Goal: Task Accomplishment & Management: Complete application form

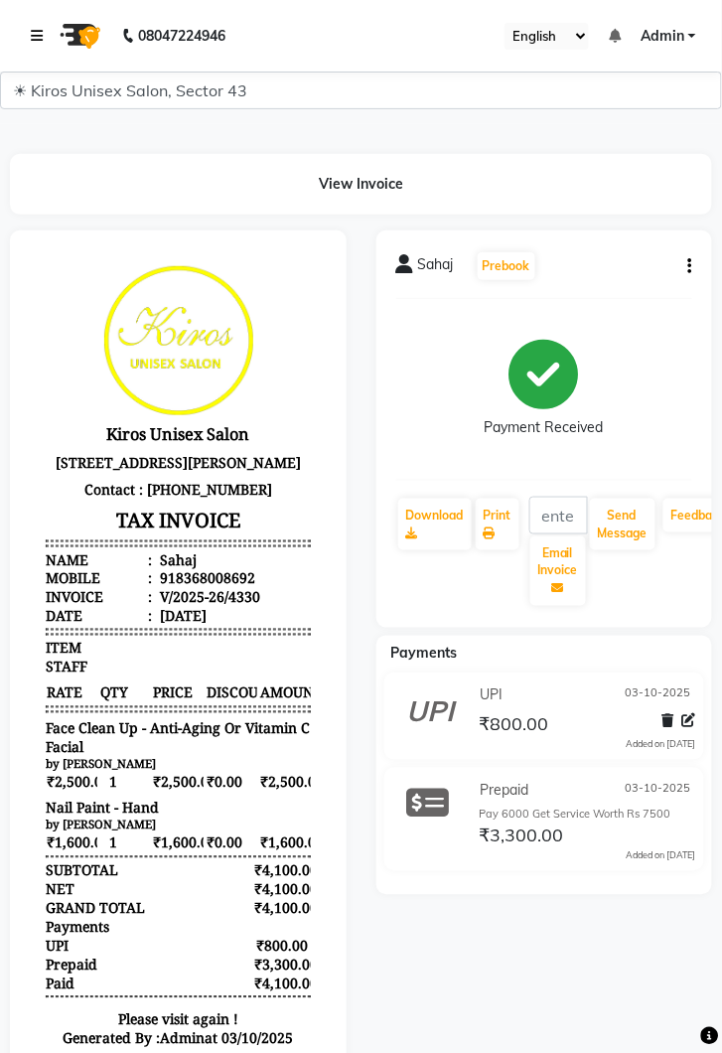
click at [35, 35] on icon at bounding box center [37, 36] width 12 height 14
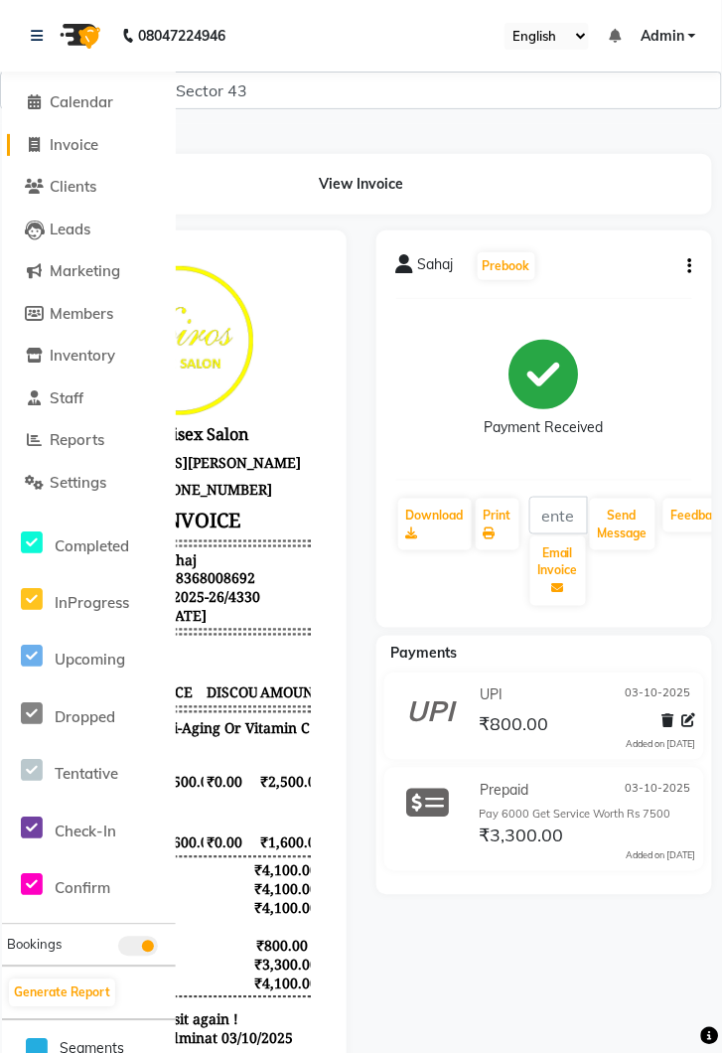
click at [104, 141] on link "Invoice" at bounding box center [89, 145] width 164 height 23
select select "service"
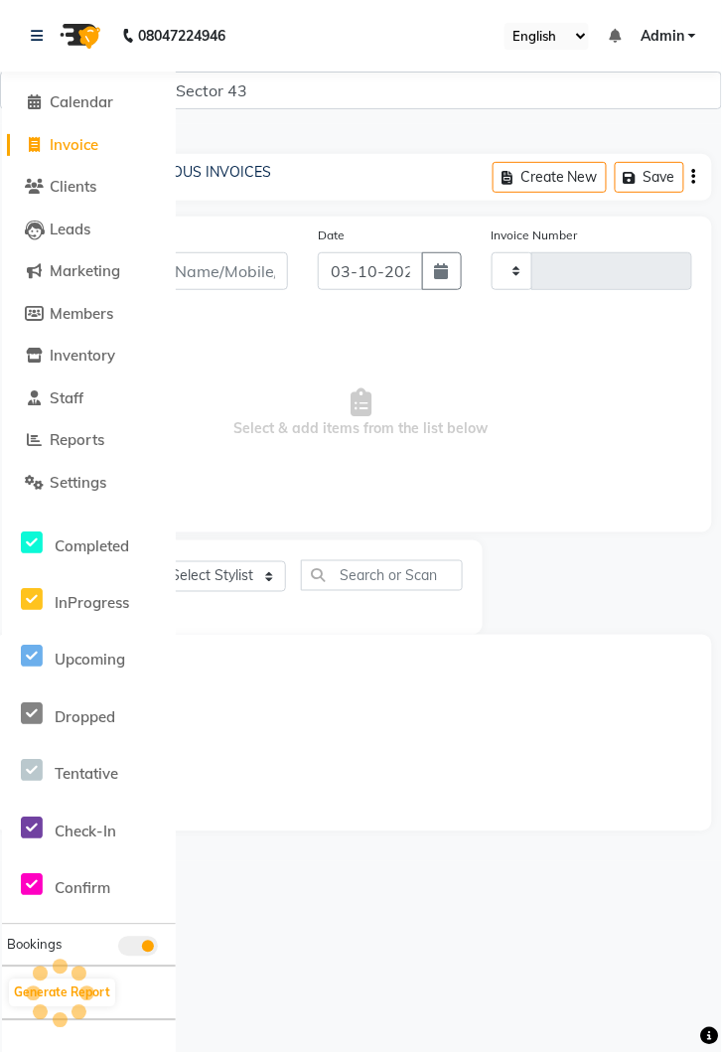
type input "4331"
select select "5694"
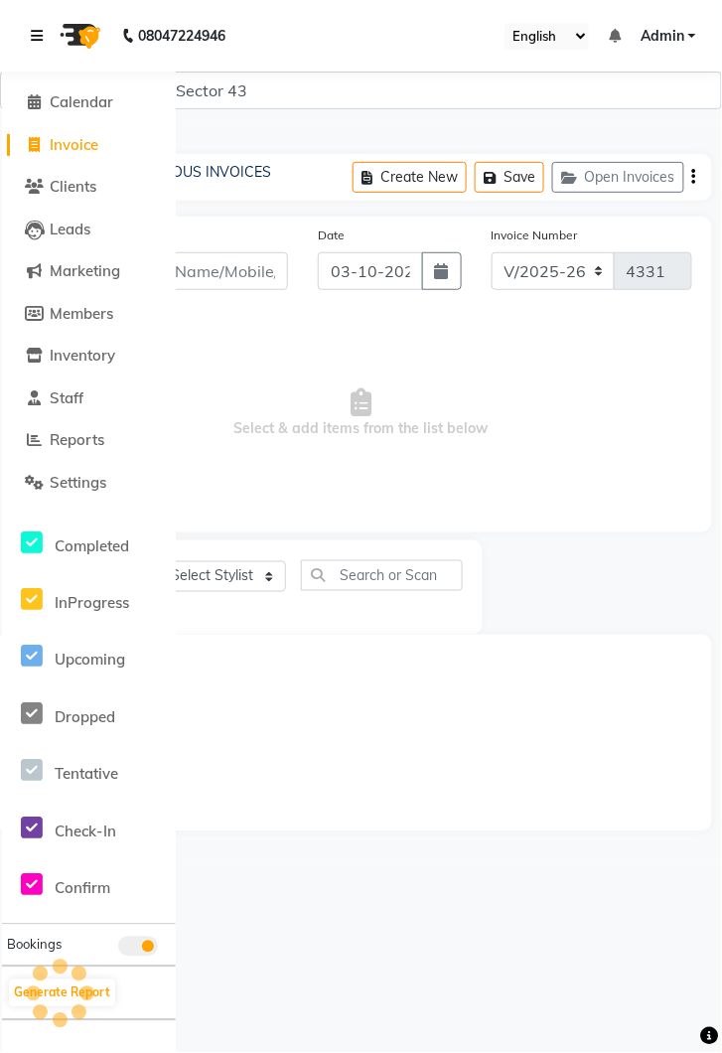
click at [40, 31] on icon at bounding box center [37, 36] width 12 height 14
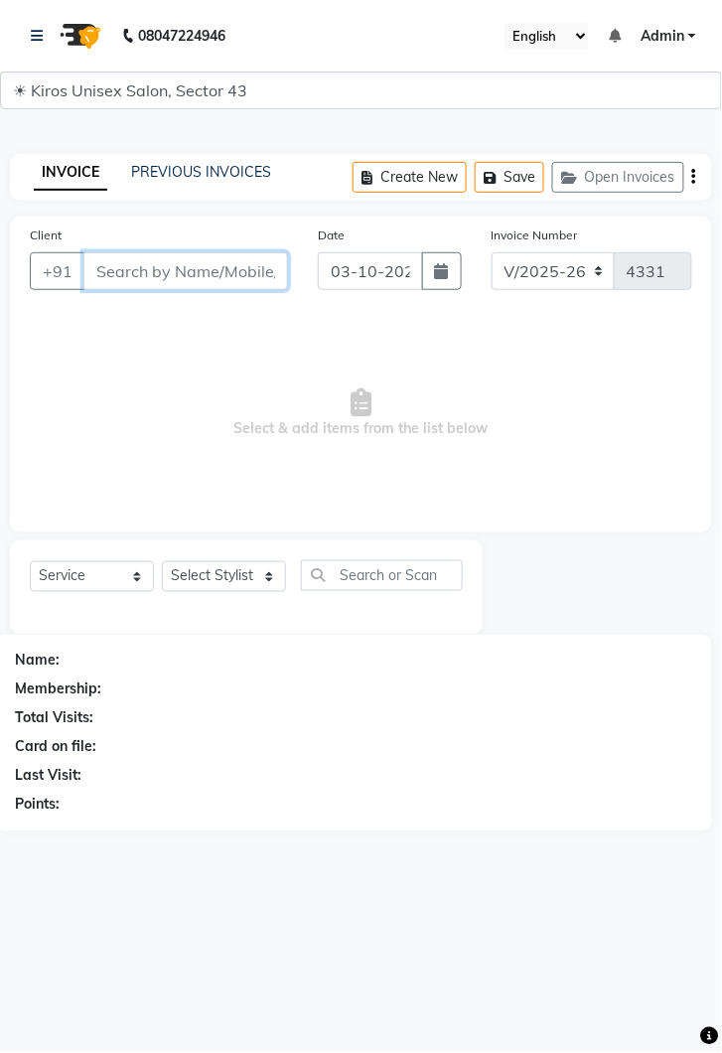
click at [173, 284] on input "Client" at bounding box center [185, 271] width 205 height 38
click at [206, 268] on input "Client" at bounding box center [185, 271] width 205 height 38
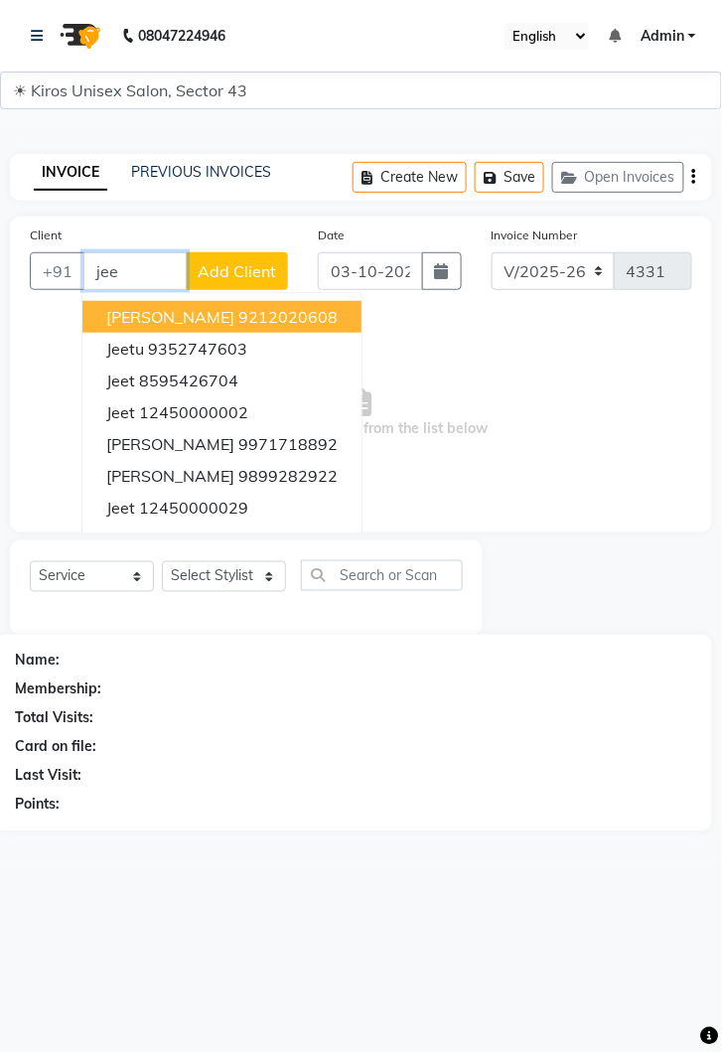
click at [205, 412] on ngb-highlight "12450000002" at bounding box center [193, 412] width 109 height 20
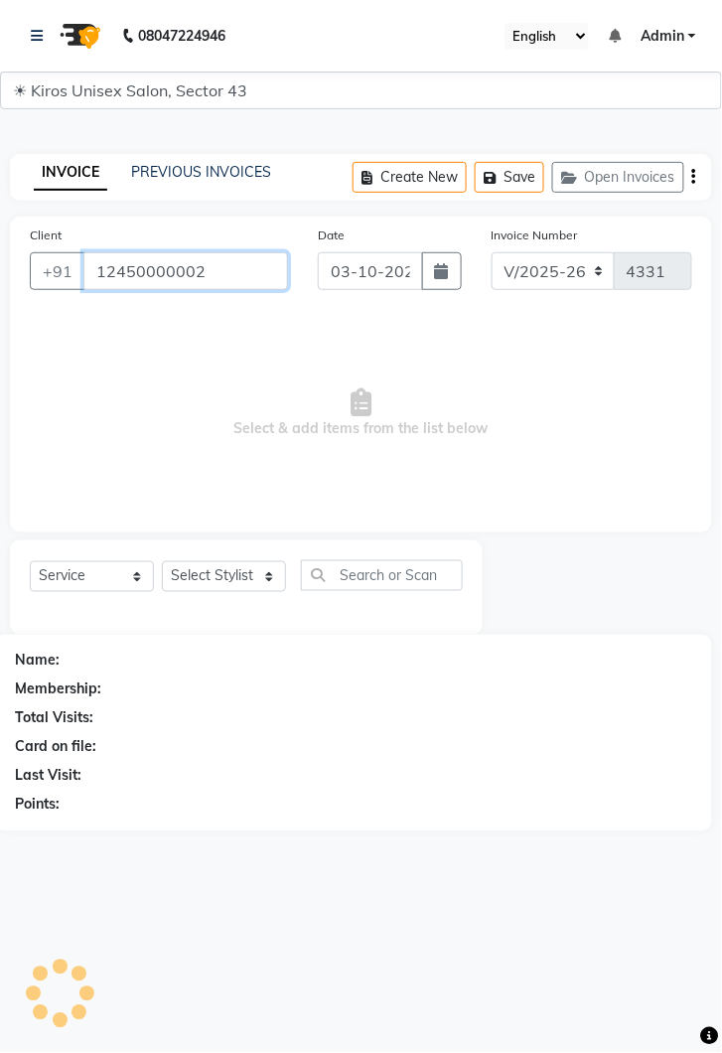
type input "12450000002"
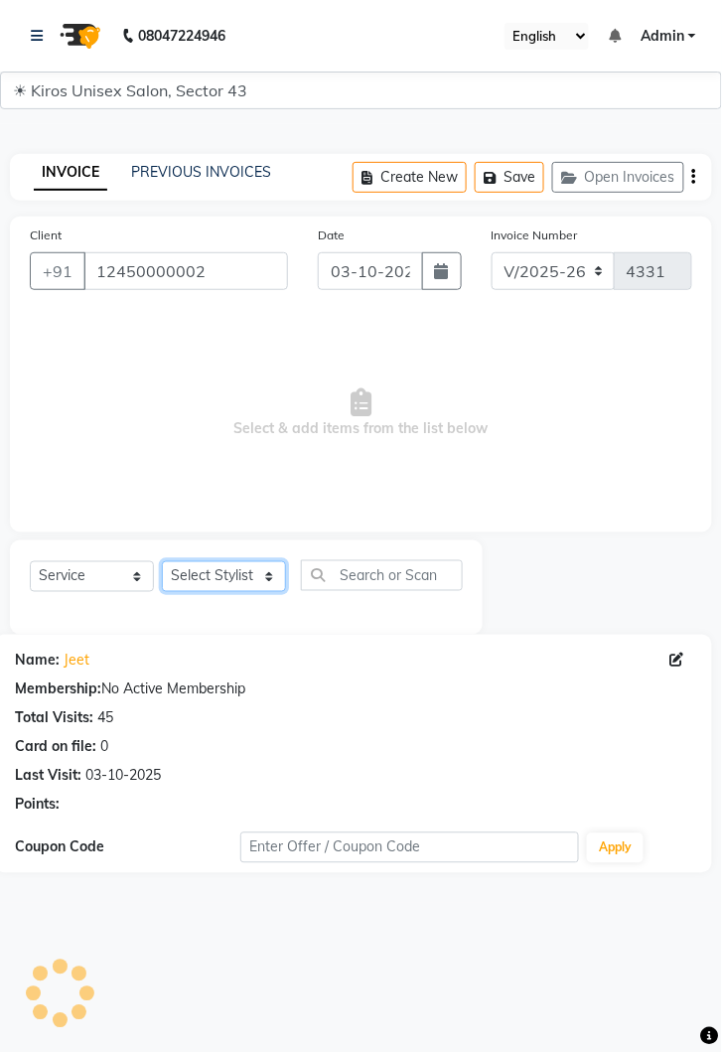
click at [279, 587] on select "Select Stylist [PERSON_NAME] [PERSON_NAME] Jeet Lalit Lamu [PERSON_NAME] [PERSO…" at bounding box center [224, 576] width 124 height 31
select select "39650"
click at [162, 561] on select "Select Stylist [PERSON_NAME] [PERSON_NAME] Jeet Lalit Lamu [PERSON_NAME] [PERSO…" at bounding box center [224, 576] width 124 height 31
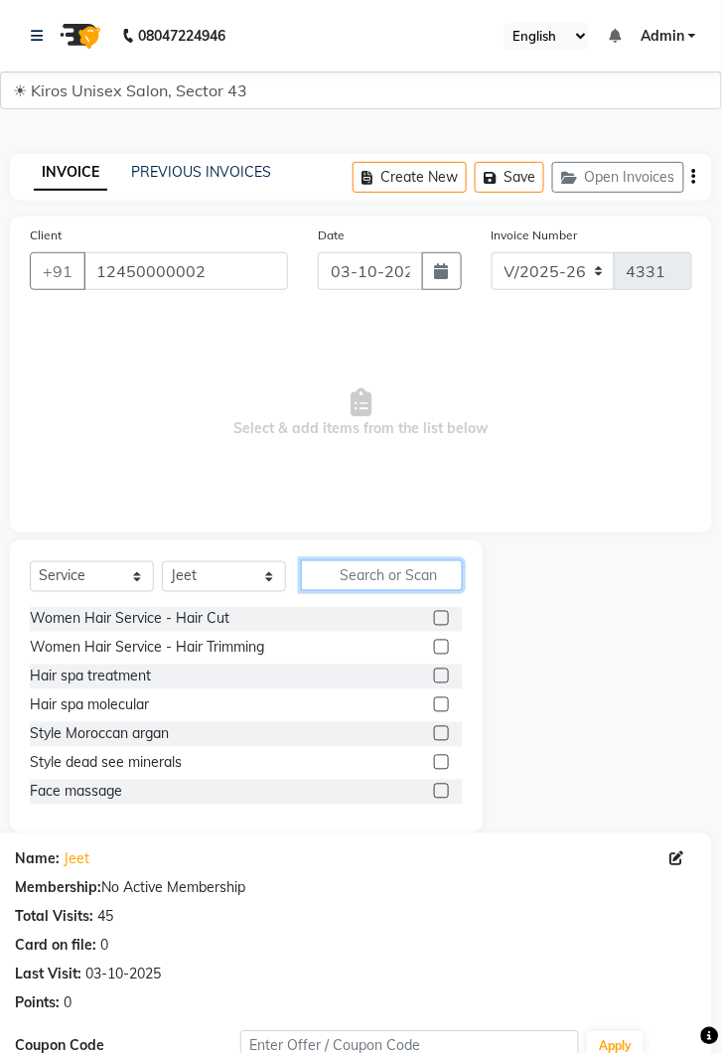
click at [374, 582] on input "text" at bounding box center [382, 575] width 162 height 31
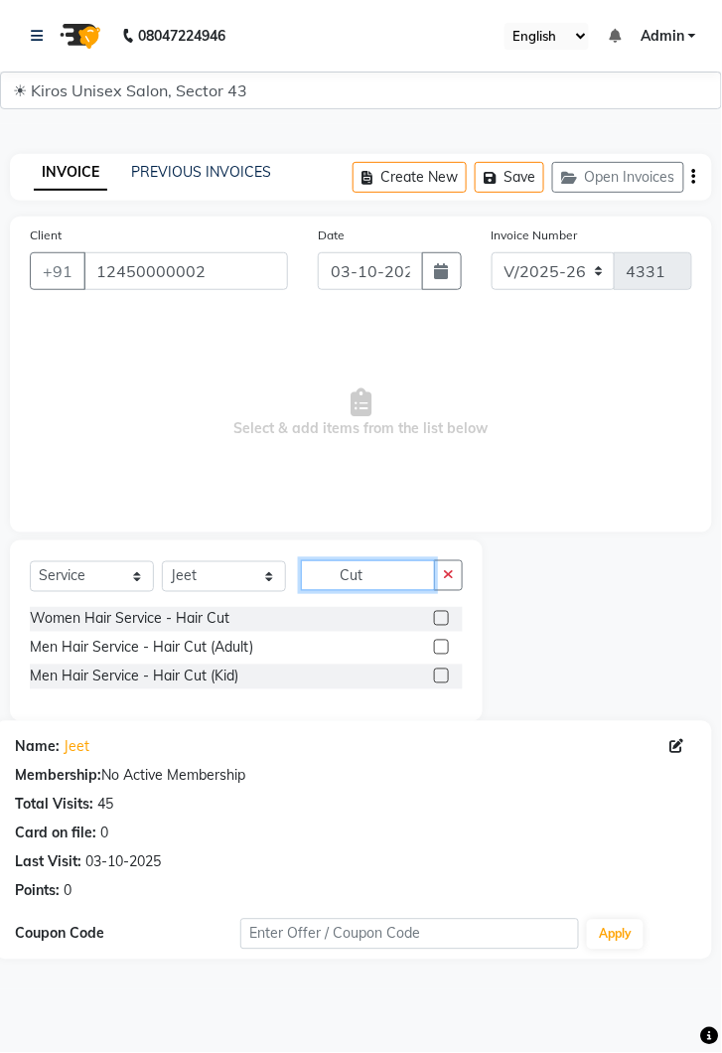
type input "Cut"
click at [440, 647] on label at bounding box center [441, 647] width 15 height 15
click at [440, 647] on input "checkbox" at bounding box center [440, 648] width 13 height 13
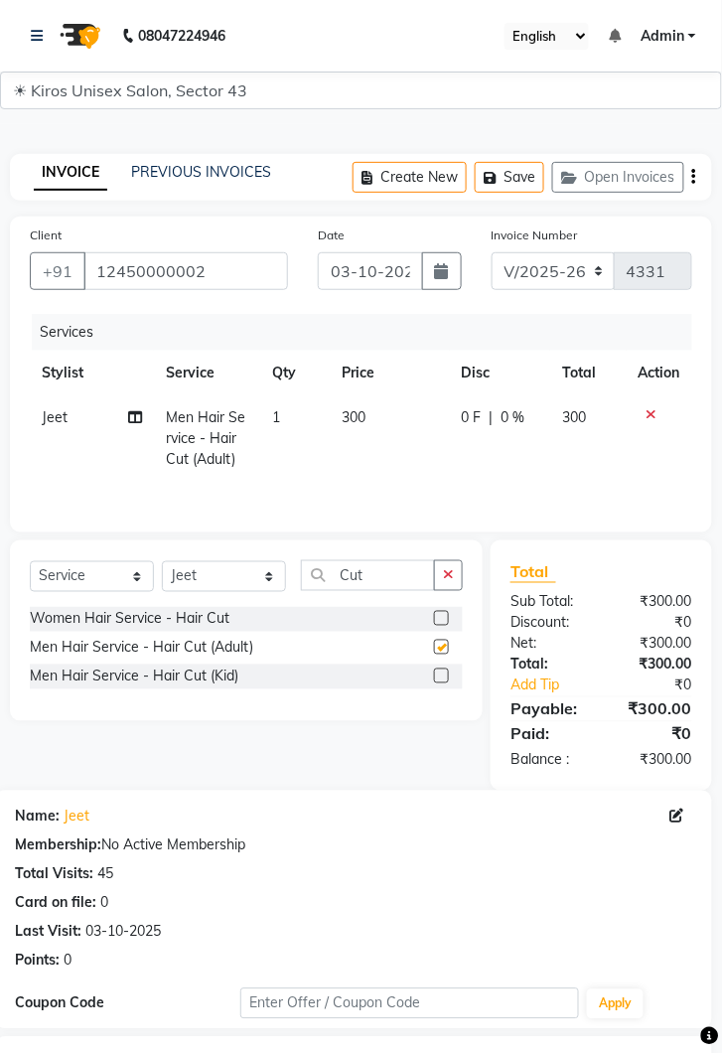
checkbox input "false"
click at [389, 570] on input "Cut" at bounding box center [368, 575] width 134 height 31
type input "C"
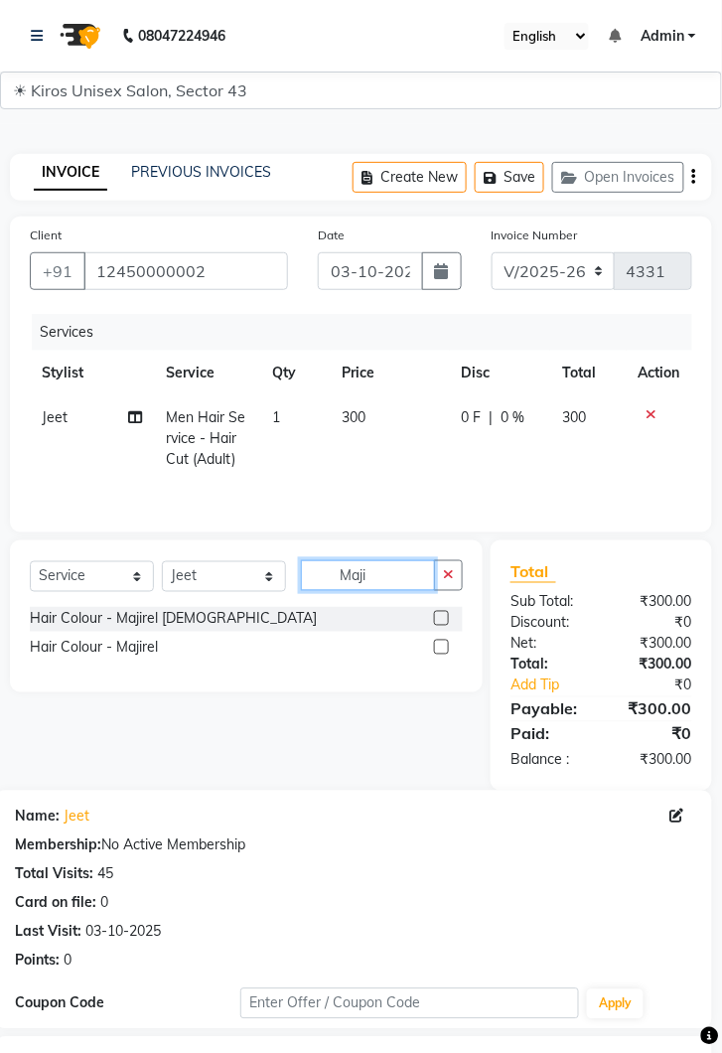
type input "Maji"
click at [443, 613] on label at bounding box center [441, 618] width 15 height 15
click at [443, 613] on input "checkbox" at bounding box center [440, 619] width 13 height 13
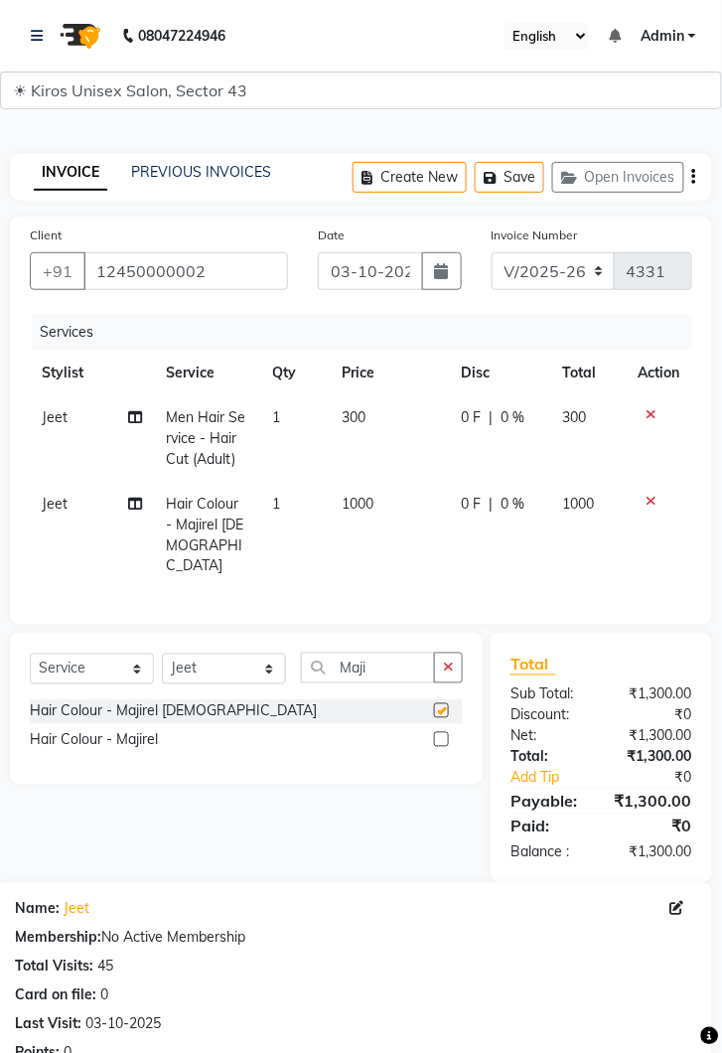
checkbox input "false"
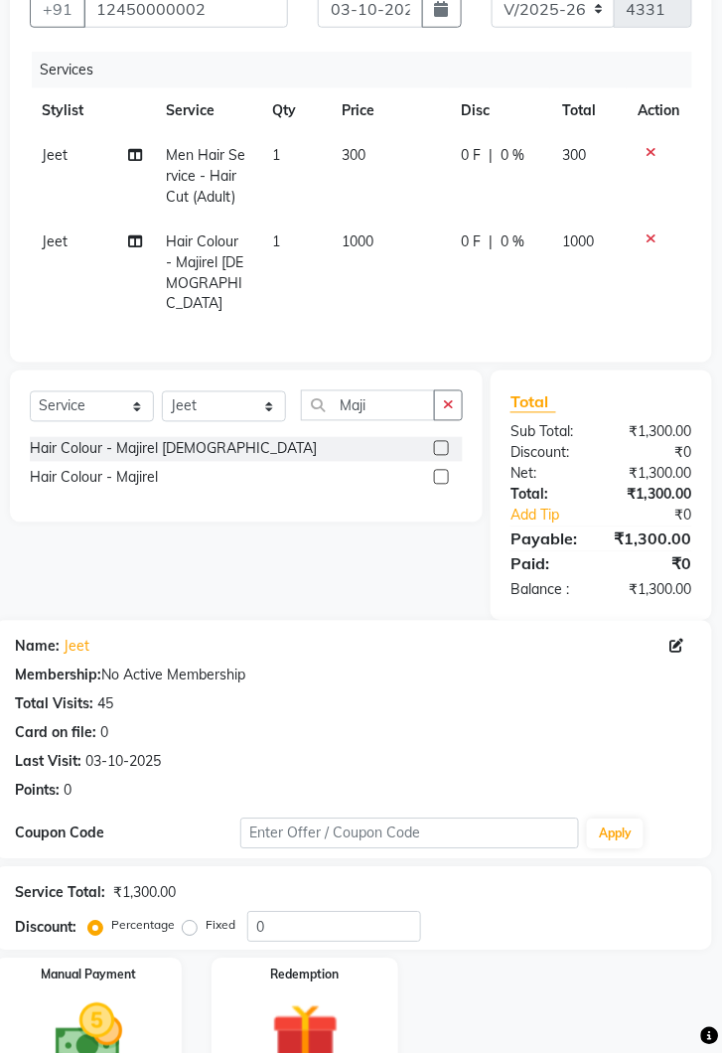
click at [122, 997] on img at bounding box center [89, 1036] width 110 height 78
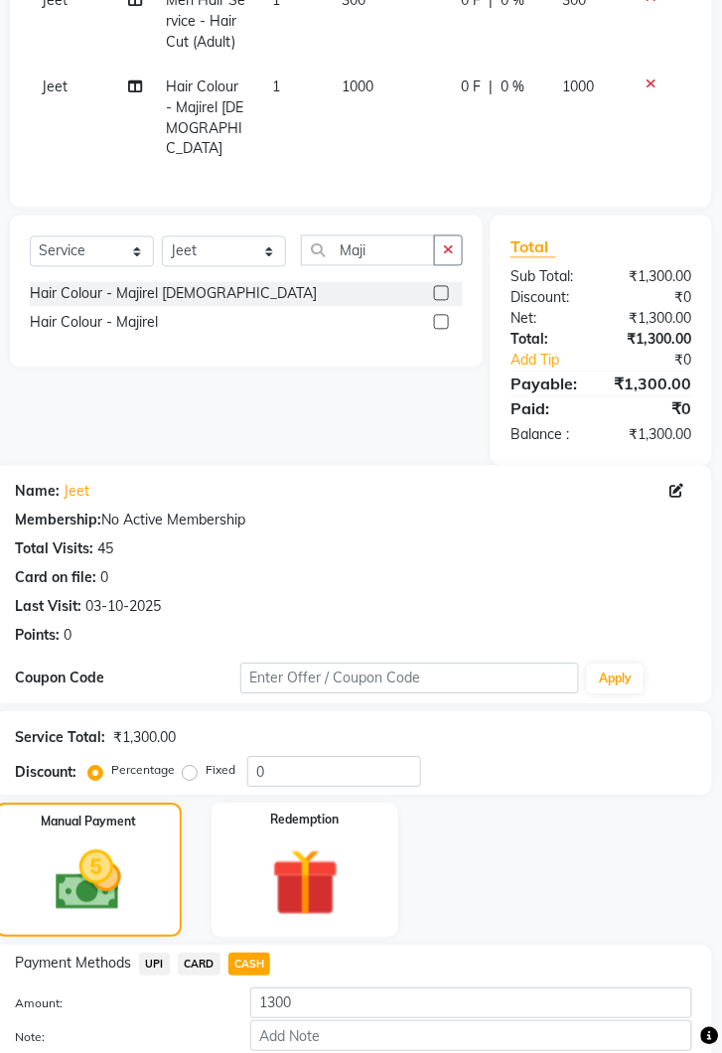
click at [571, 1052] on button "Add Payment" at bounding box center [471, 1070] width 442 height 31
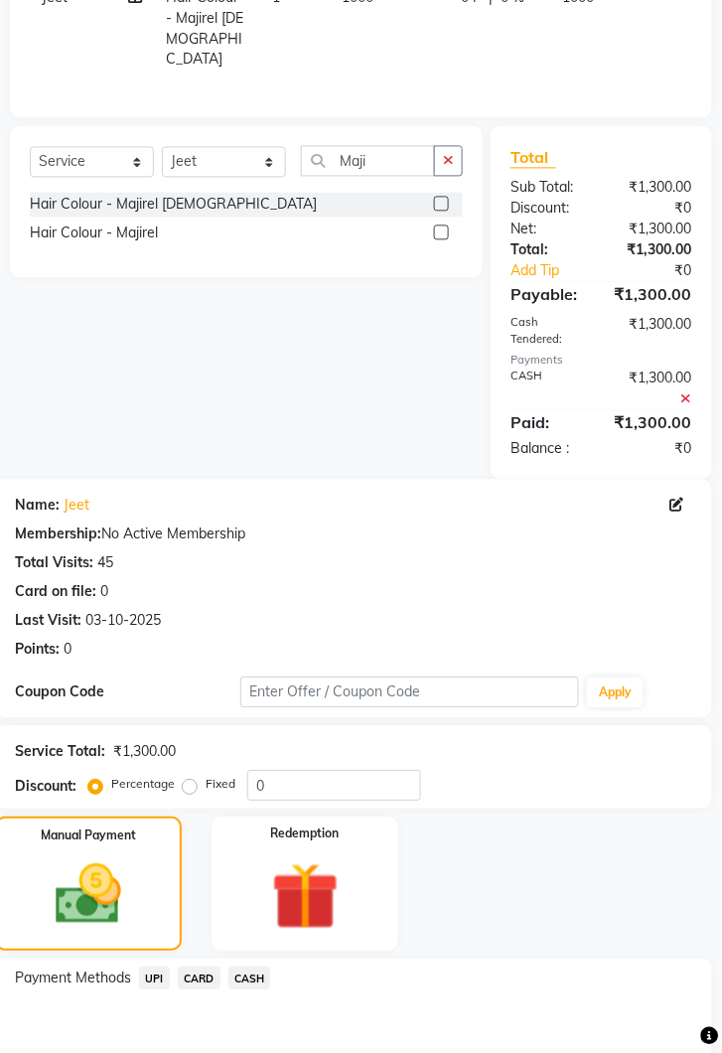
scroll to position [605, 0]
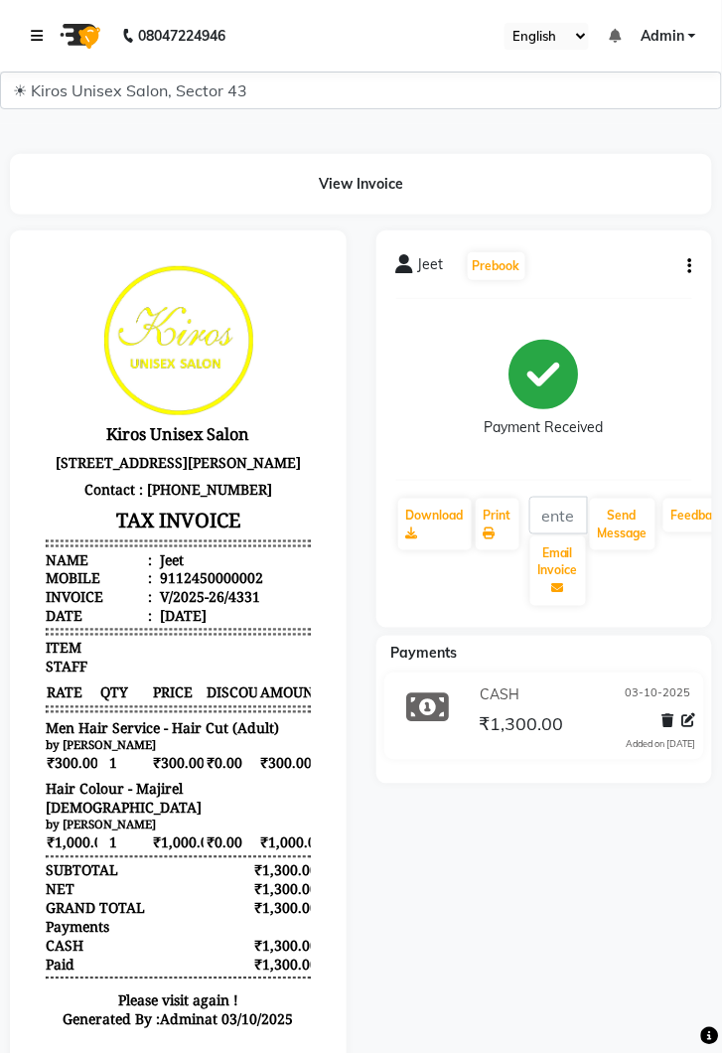
click at [34, 15] on link at bounding box center [41, 36] width 20 height 56
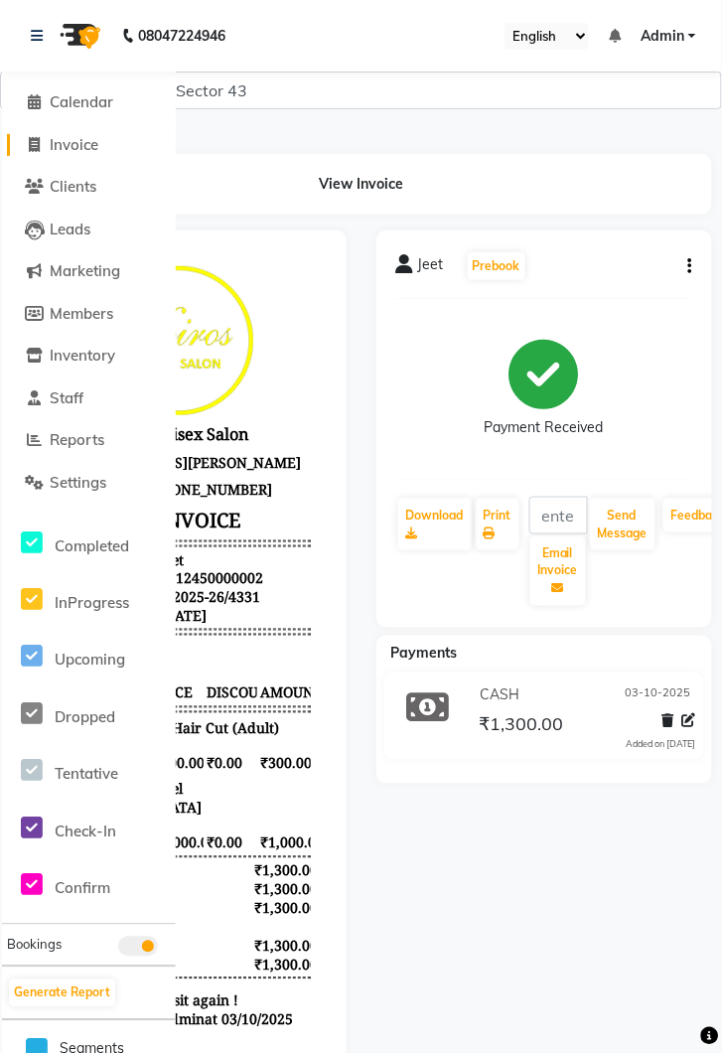
click at [97, 149] on span "Invoice" at bounding box center [74, 144] width 49 height 19
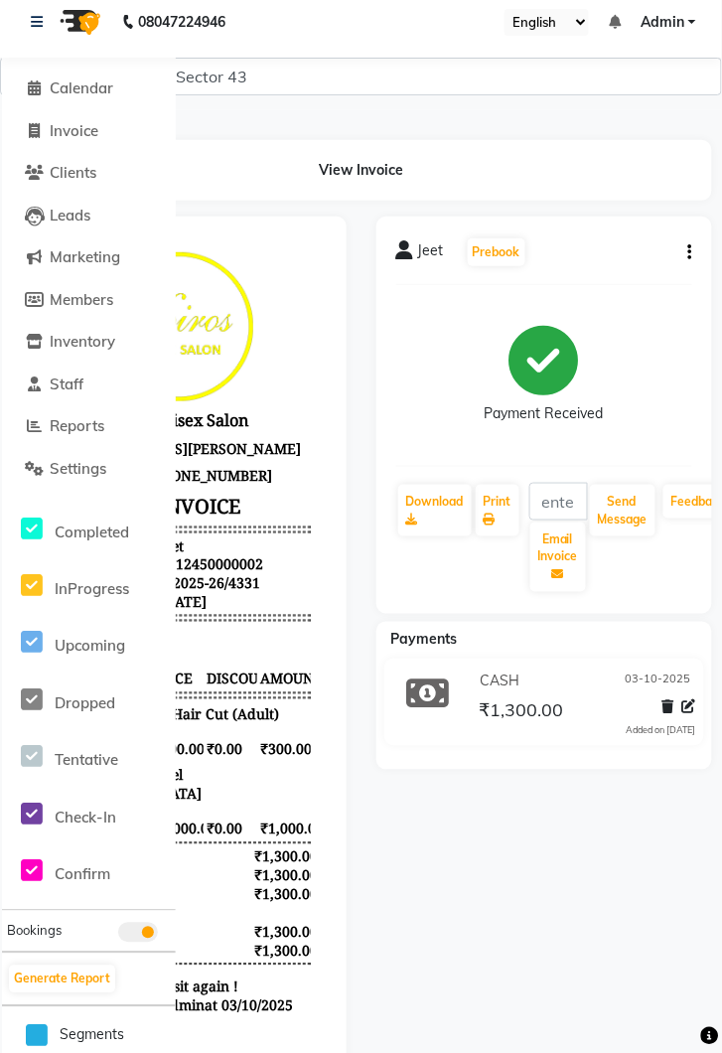
select select "5694"
select select "service"
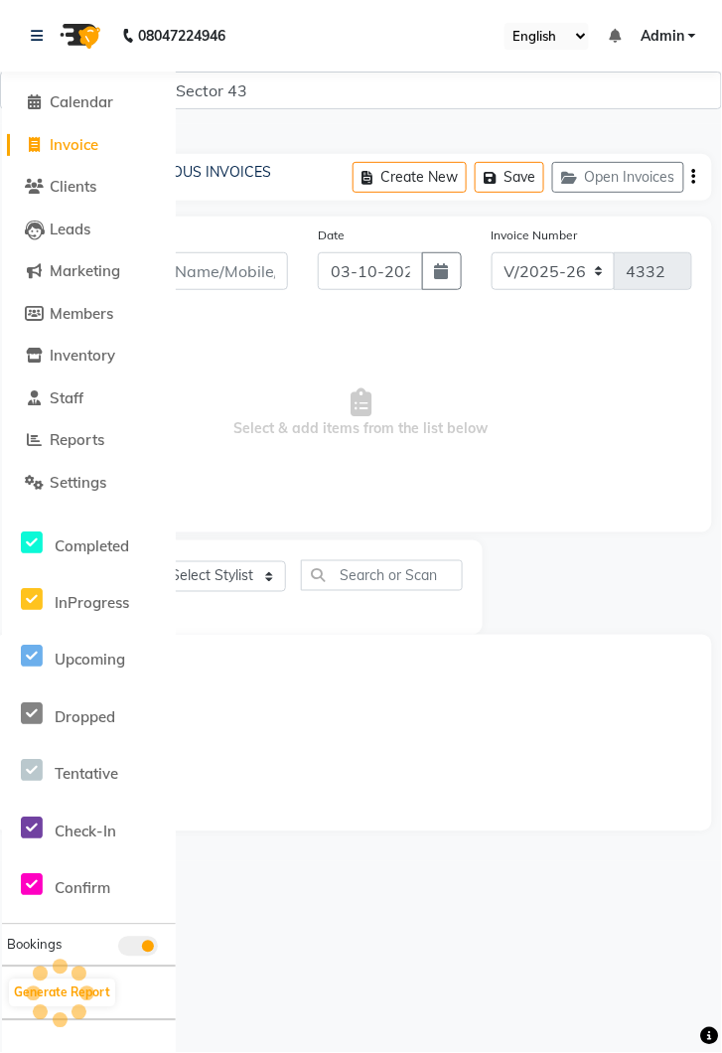
scroll to position [0, 0]
click at [31, 26] on link at bounding box center [41, 36] width 20 height 56
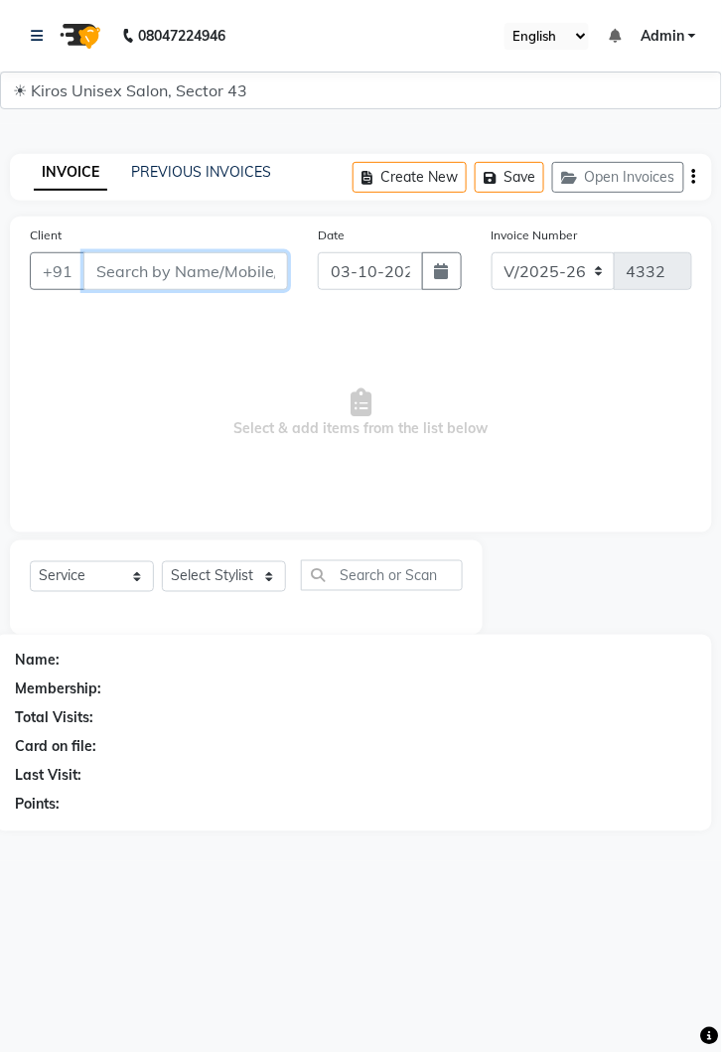
click at [204, 265] on input "Client" at bounding box center [185, 271] width 205 height 38
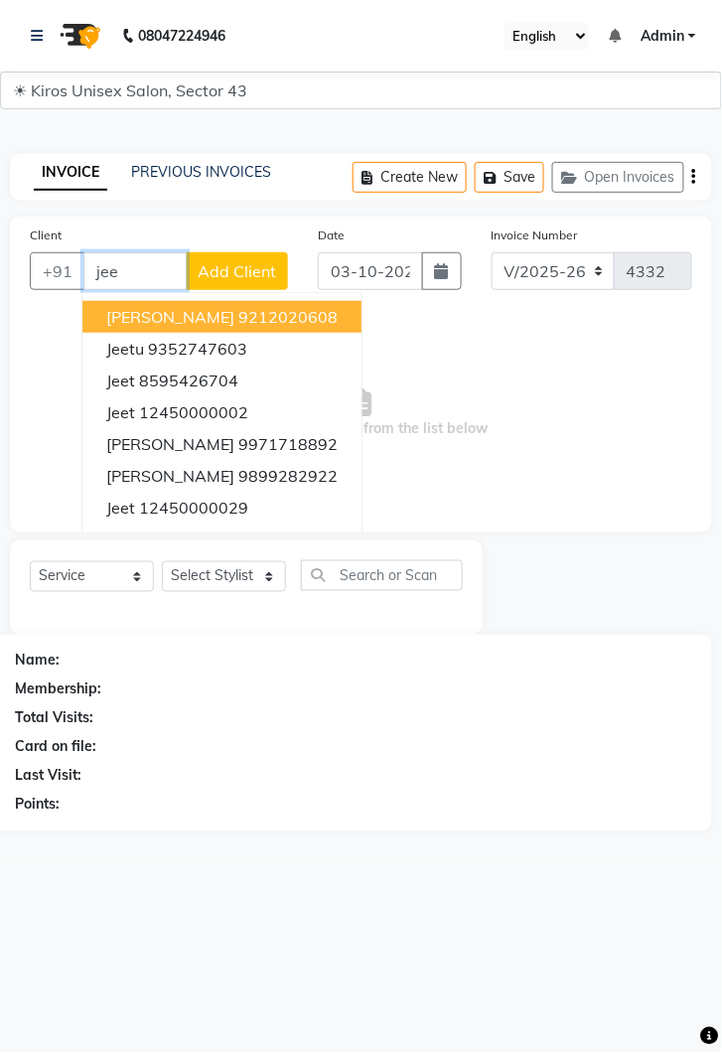
click at [219, 402] on ngb-highlight "12450000002" at bounding box center [193, 412] width 109 height 20
type input "12450000002"
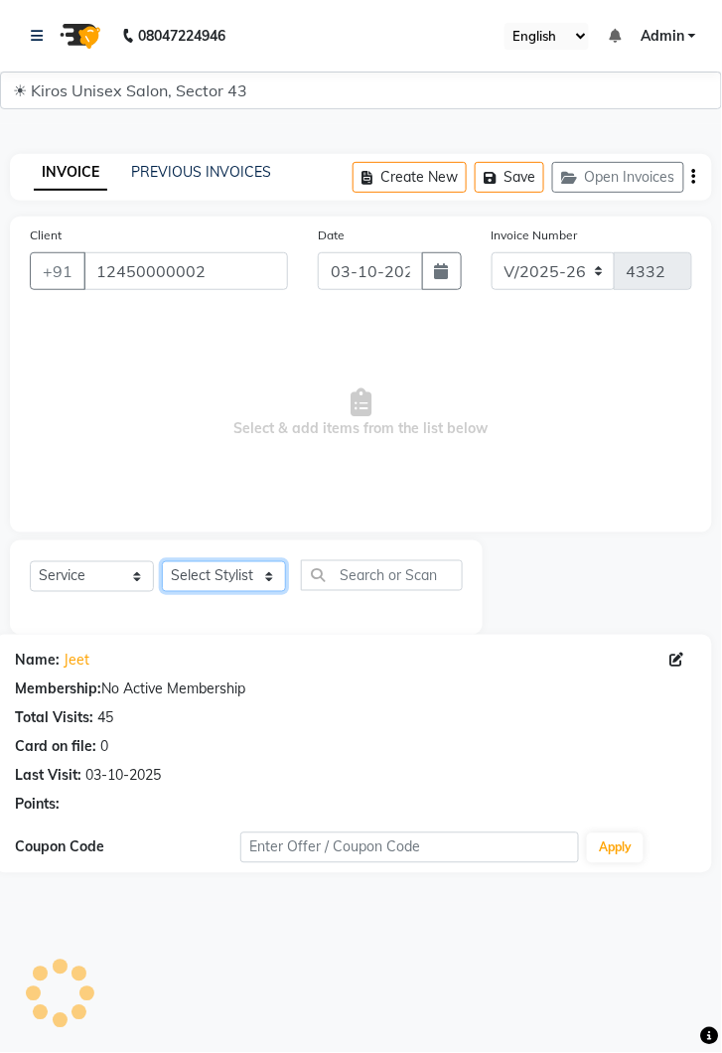
click at [277, 572] on select "Select Stylist [PERSON_NAME] [PERSON_NAME] Jeet Lalit Lamu [PERSON_NAME] [PERSO…" at bounding box center [224, 576] width 124 height 31
select select "78251"
click at [162, 561] on select "Select Stylist [PERSON_NAME] [PERSON_NAME] Jeet Lalit Lamu [PERSON_NAME] [PERSO…" at bounding box center [224, 576] width 124 height 31
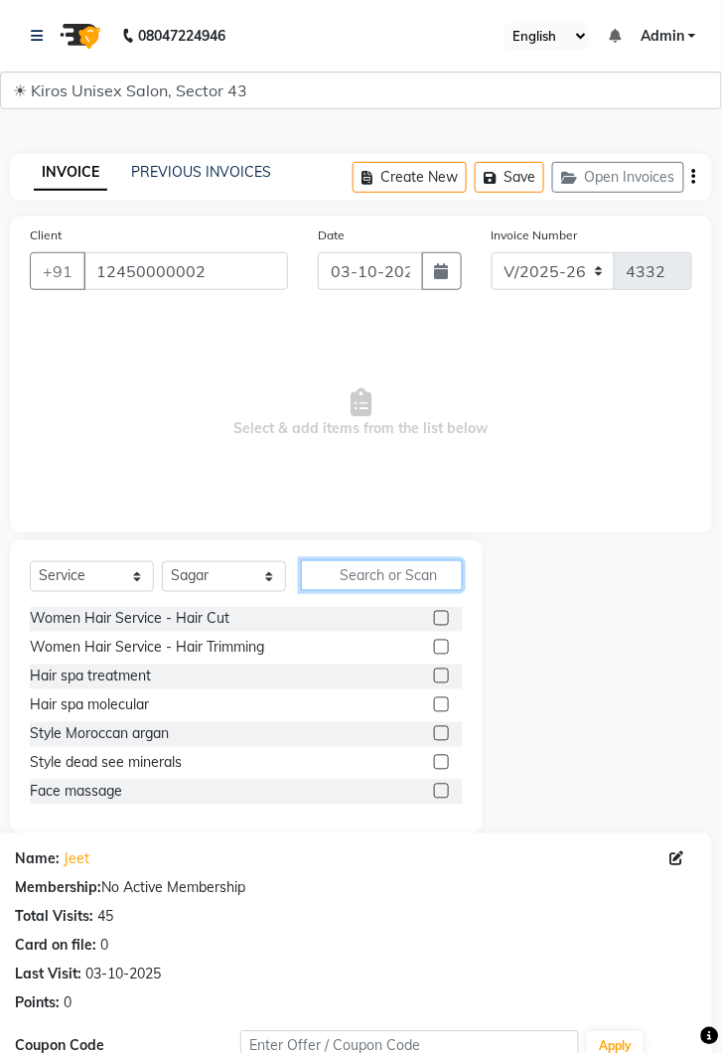
click at [380, 569] on input "text" at bounding box center [382, 575] width 162 height 31
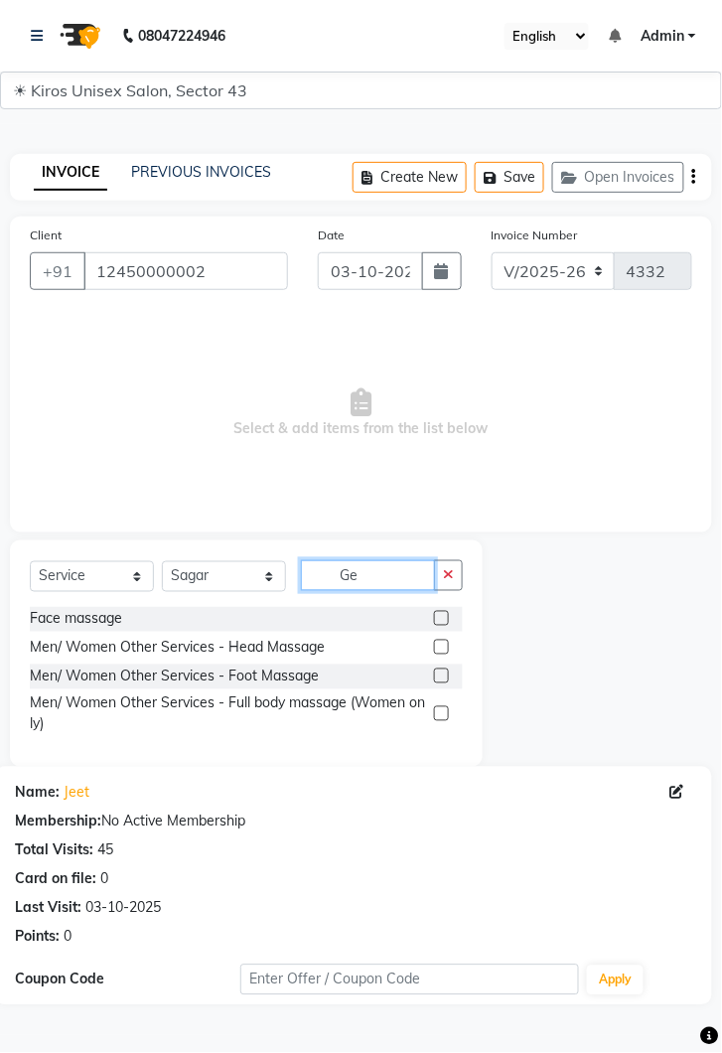
type input "G"
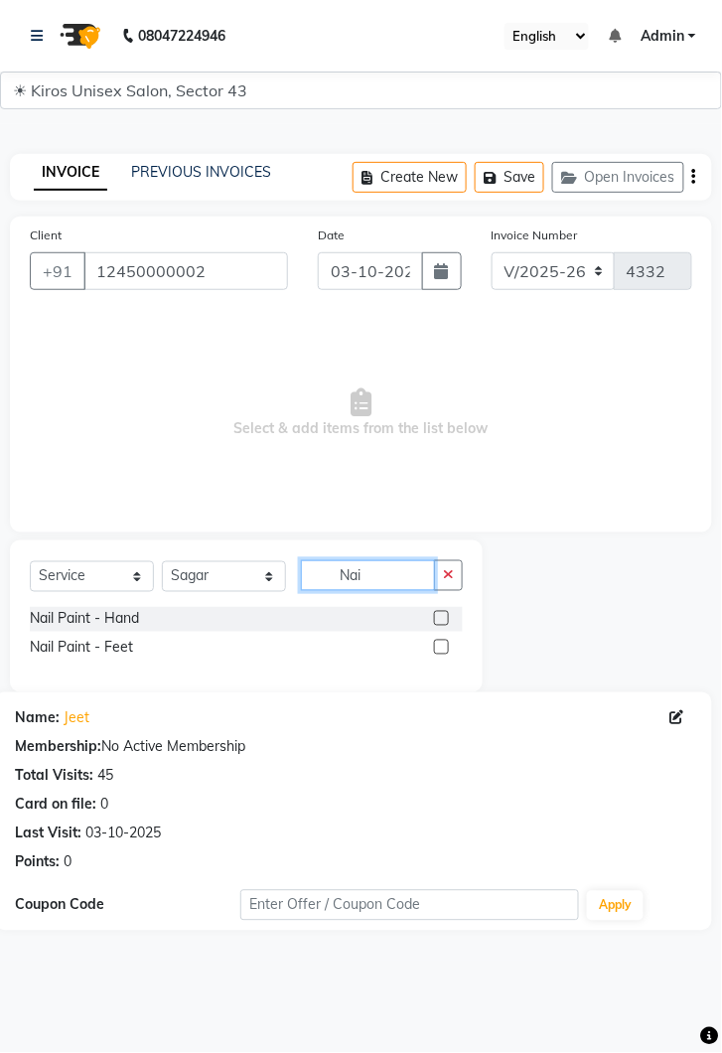
type input "Nai"
click at [440, 616] on label at bounding box center [441, 618] width 15 height 15
click at [440, 616] on input "checkbox" at bounding box center [440, 619] width 13 height 13
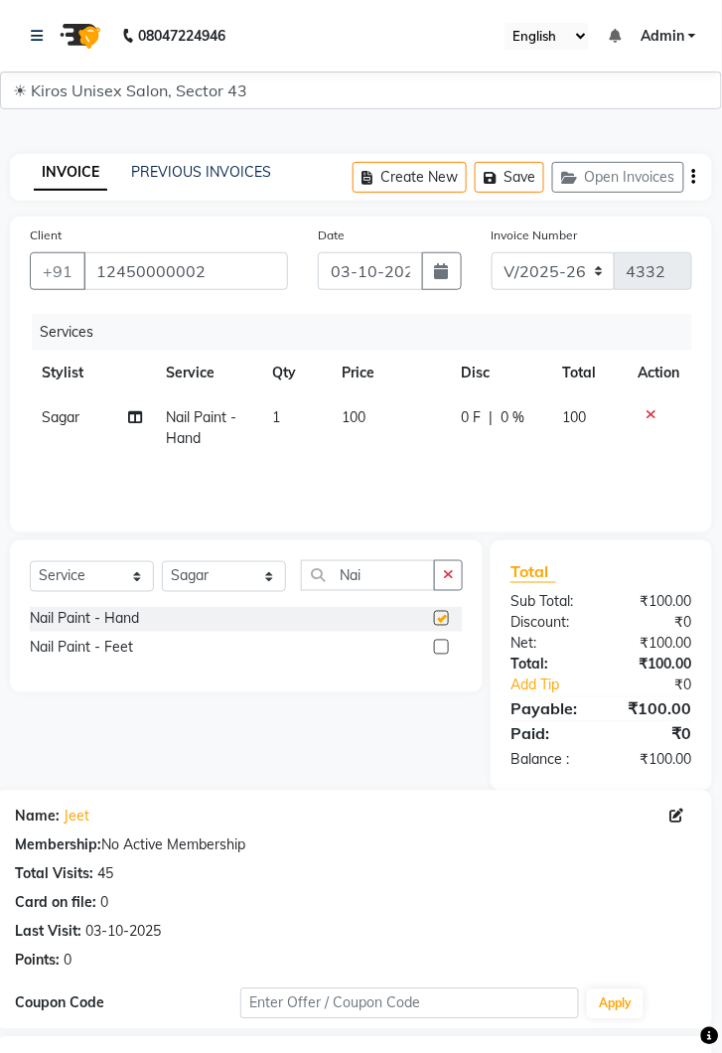
checkbox input "false"
click at [391, 408] on td "100" at bounding box center [390, 428] width 119 height 66
select select "78251"
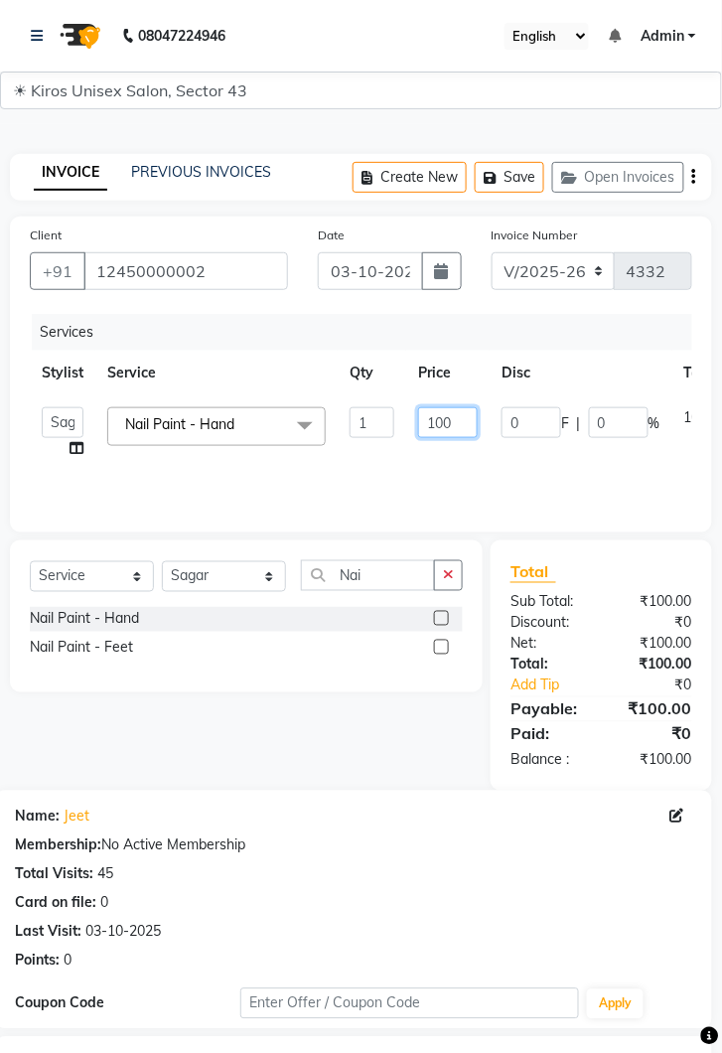
click at [467, 428] on input "100" at bounding box center [448, 422] width 60 height 31
type input "1"
type input "600"
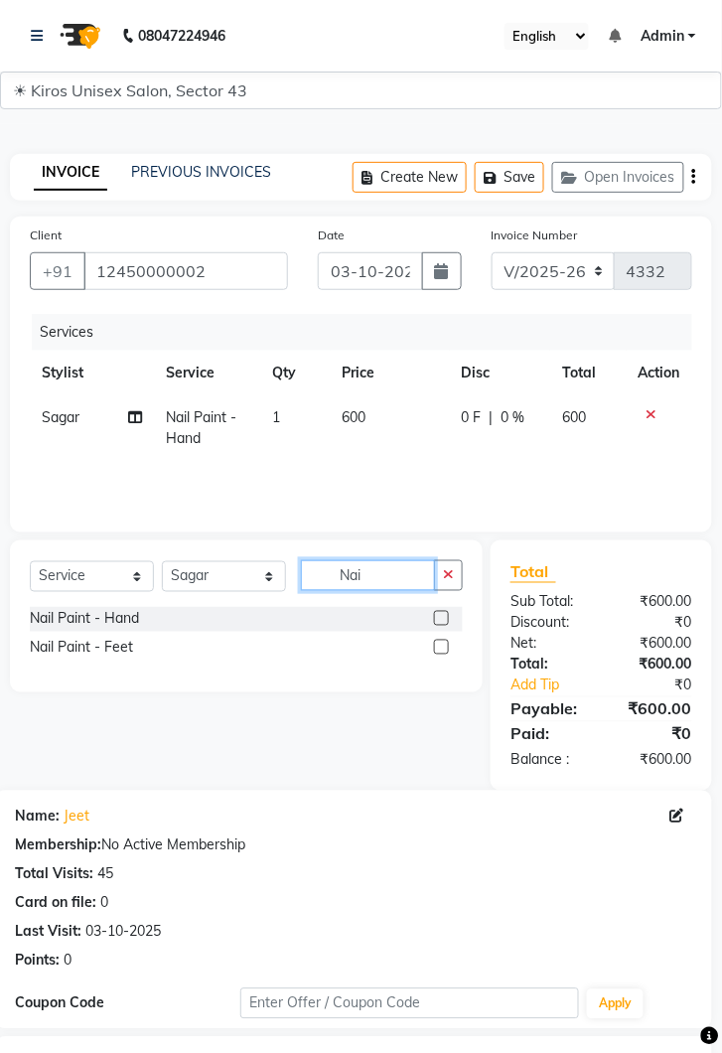
click at [302, 581] on input "Nai" at bounding box center [368, 575] width 134 height 31
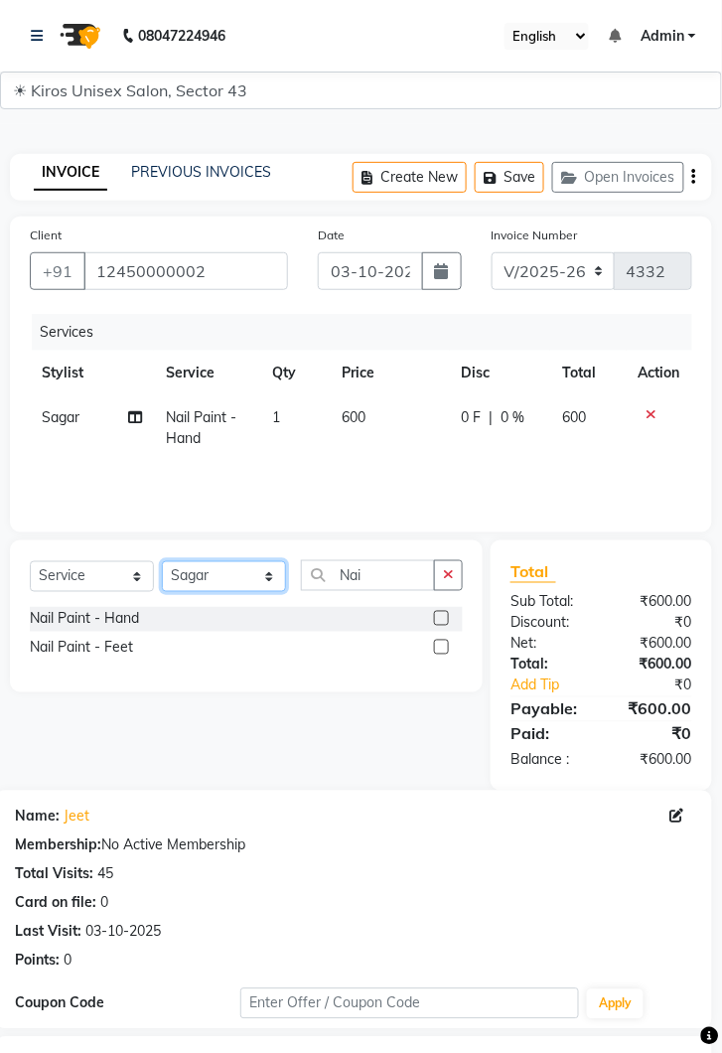
click at [281, 580] on select "Select Stylist [PERSON_NAME] [PERSON_NAME] Jeet Lalit Lamu [PERSON_NAME] [PERSO…" at bounding box center [224, 576] width 124 height 31
select select "69096"
click at [162, 561] on select "Select Stylist [PERSON_NAME] [PERSON_NAME] Jeet Lalit Lamu [PERSON_NAME] [PERSO…" at bounding box center [224, 576] width 124 height 31
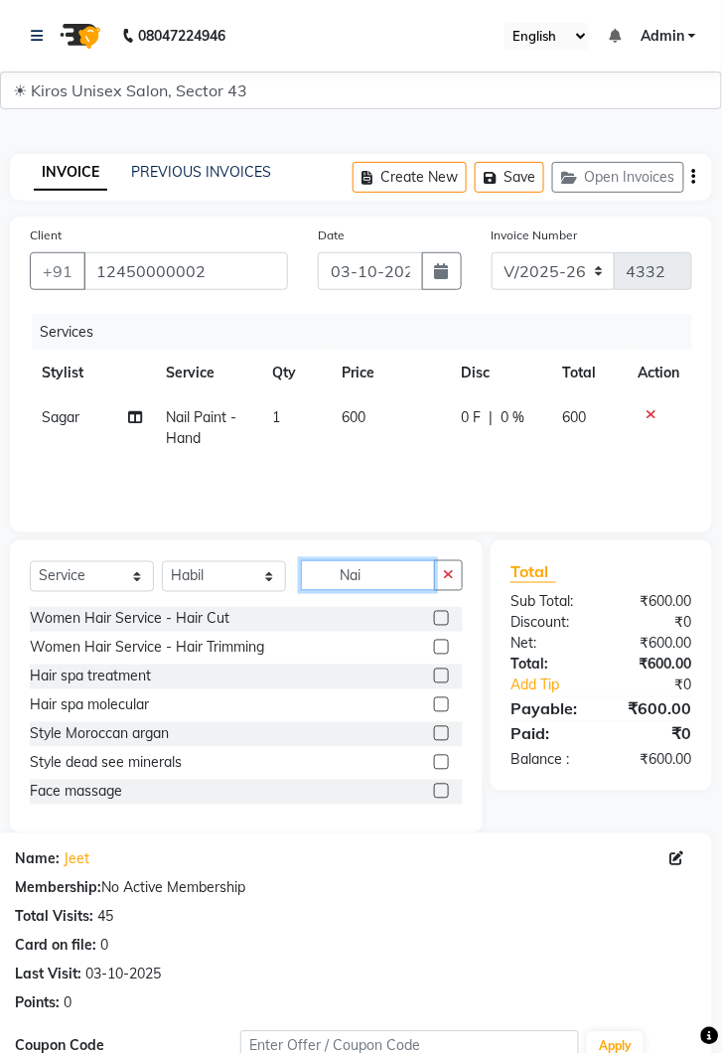
click at [385, 580] on input "Nai" at bounding box center [368, 575] width 134 height 31
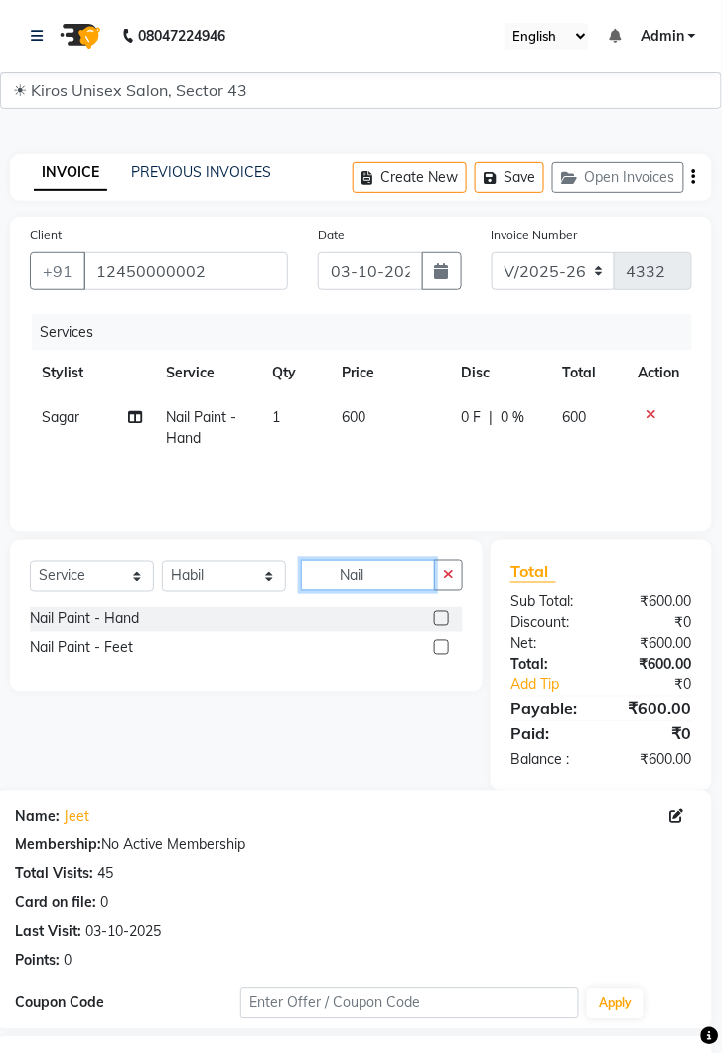
type input "Nail"
click at [440, 616] on label at bounding box center [441, 618] width 15 height 15
click at [440, 616] on input "checkbox" at bounding box center [440, 619] width 13 height 13
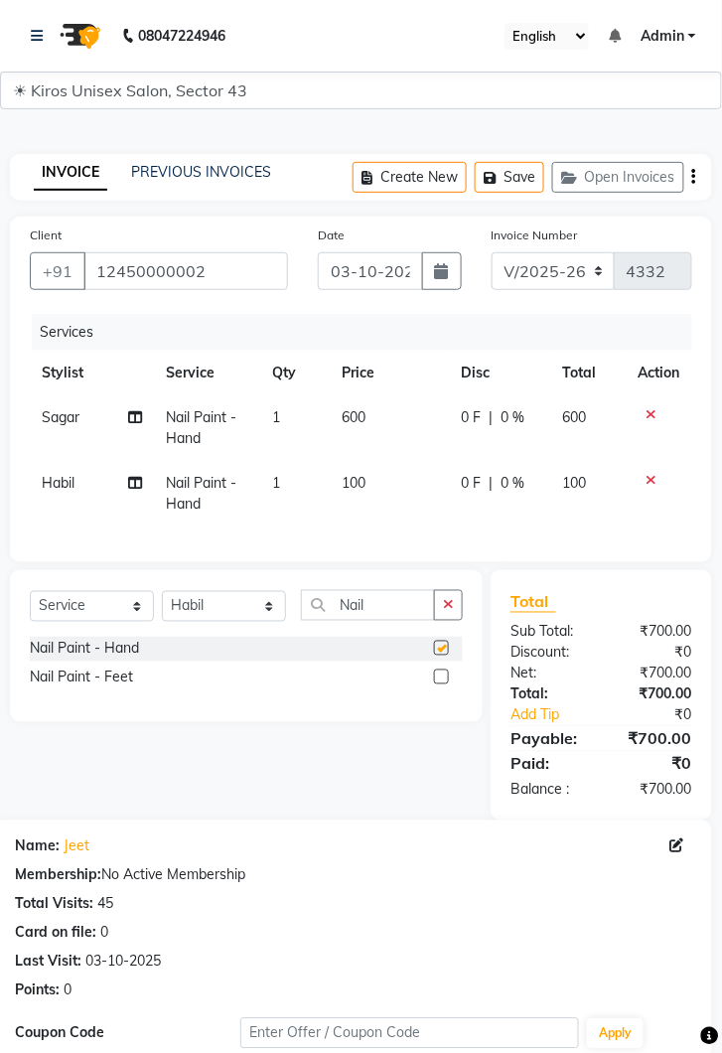
checkbox input "false"
click at [283, 601] on select "Select Stylist [PERSON_NAME] [PERSON_NAME] Jeet Lalit Lamu [PERSON_NAME] [PERSO…" at bounding box center [224, 606] width 124 height 31
select select "67564"
click at [162, 591] on select "Select Stylist [PERSON_NAME] [PERSON_NAME] Jeet Lalit Lamu [PERSON_NAME] [PERSO…" at bounding box center [224, 606] width 124 height 31
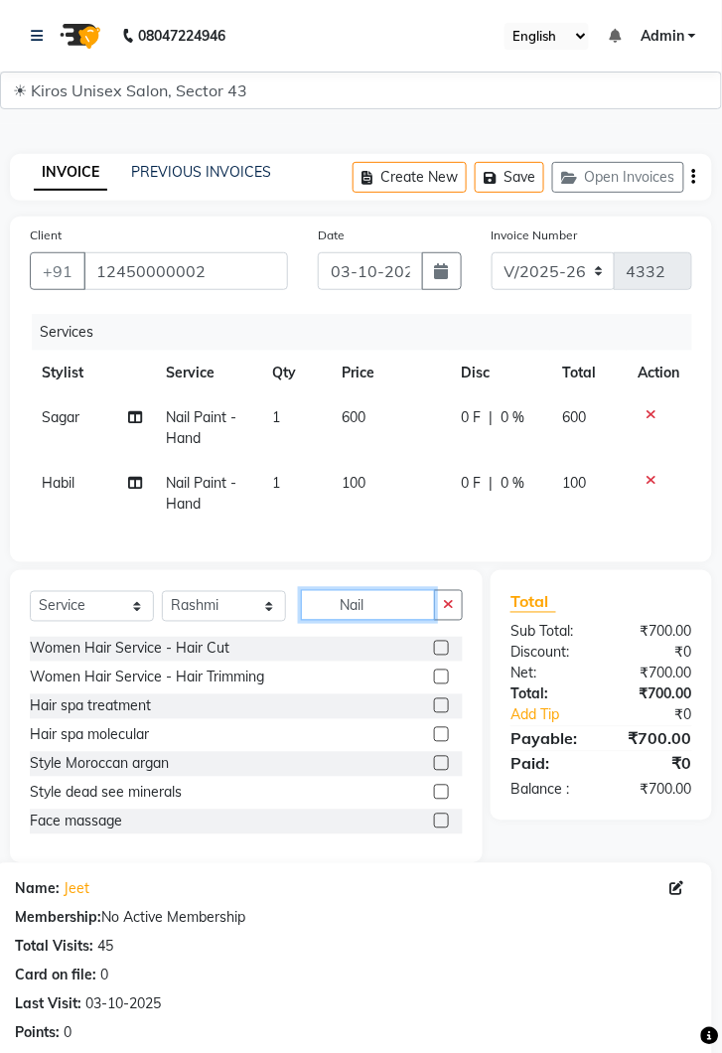
click at [391, 598] on input "Nail" at bounding box center [368, 605] width 134 height 31
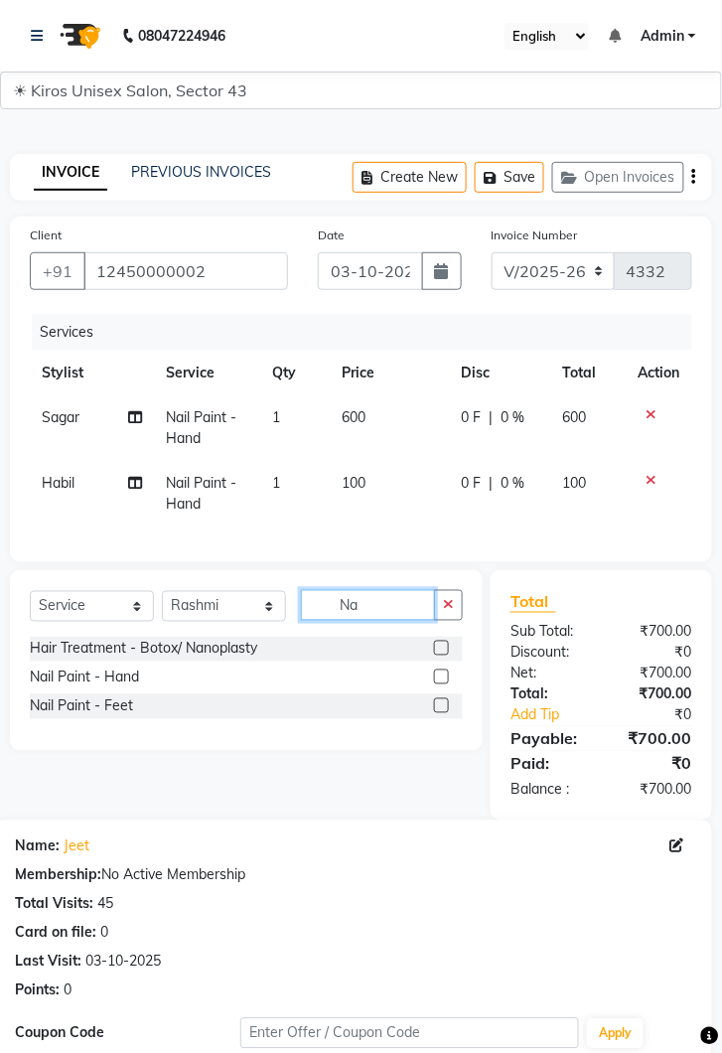
type input "N"
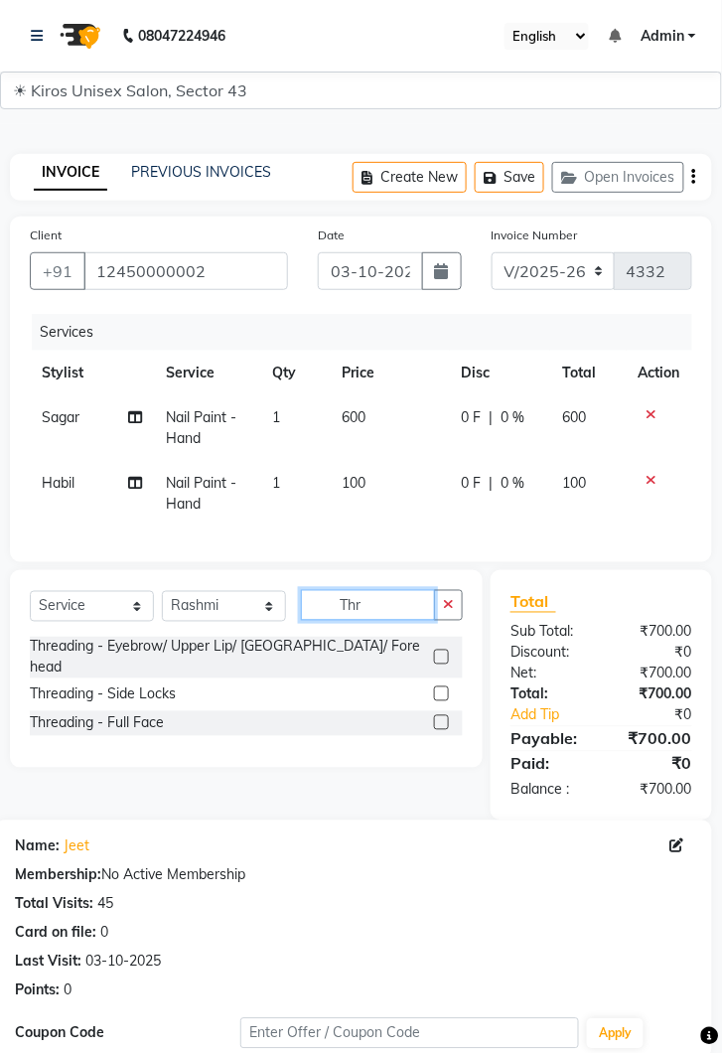
type input "Thr"
click at [443, 650] on label at bounding box center [441, 657] width 15 height 15
click at [443, 652] on input "checkbox" at bounding box center [440, 658] width 13 height 13
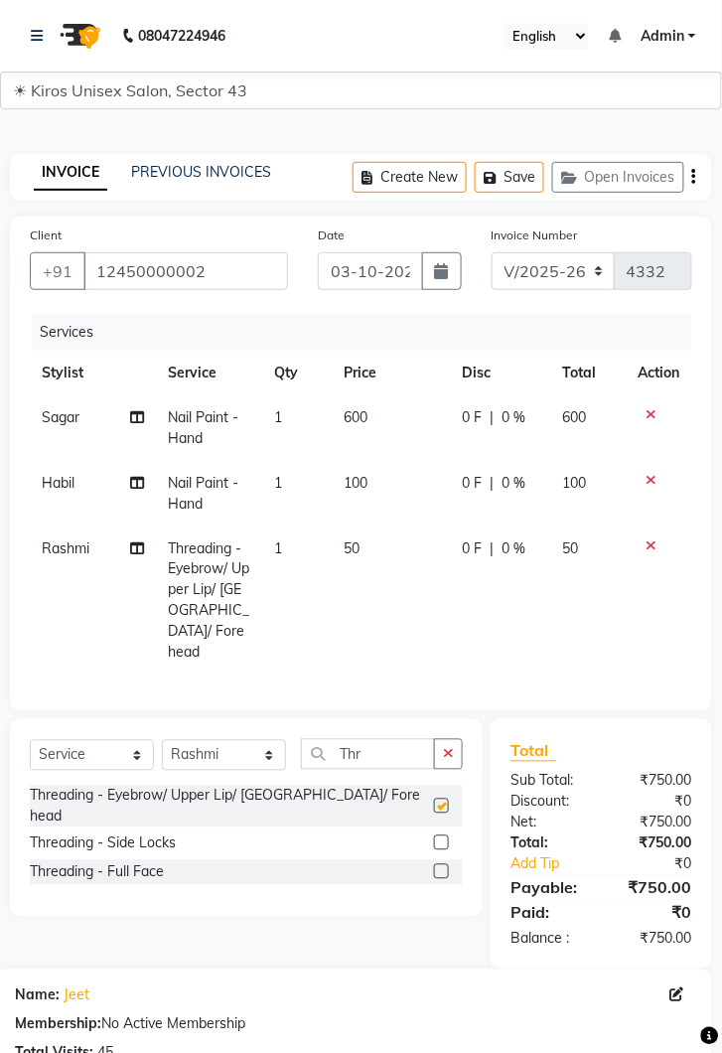
checkbox input "false"
click at [401, 550] on td "50" at bounding box center [391, 601] width 118 height 149
select select "67564"
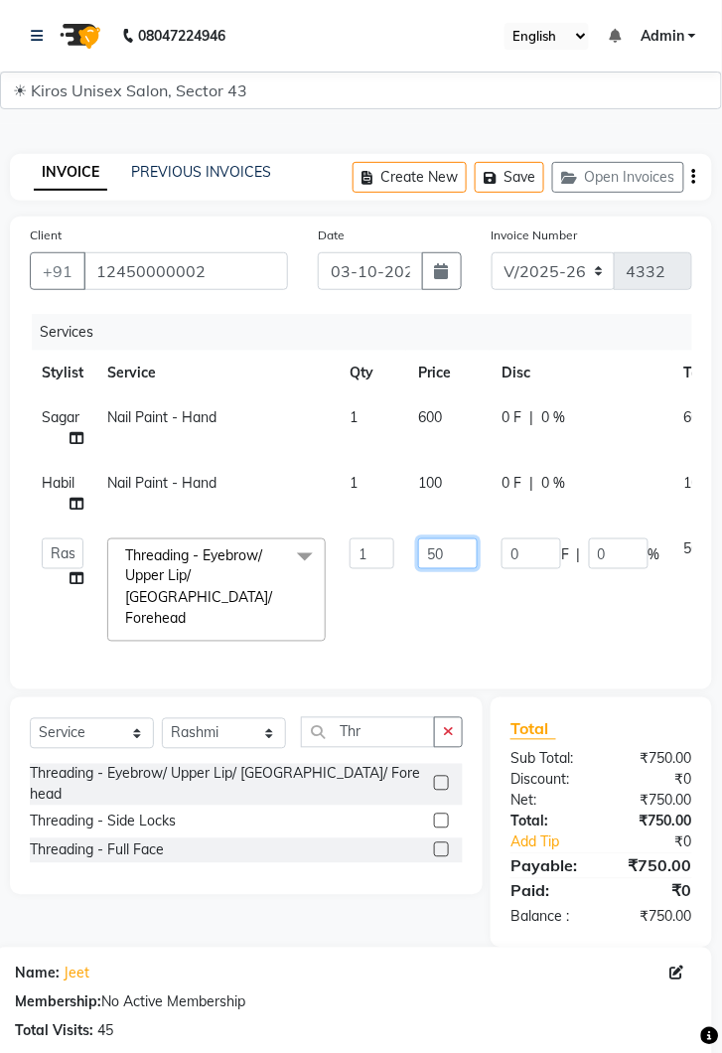
click at [454, 554] on input "50" at bounding box center [448, 554] width 60 height 31
type input "5"
type input "100"
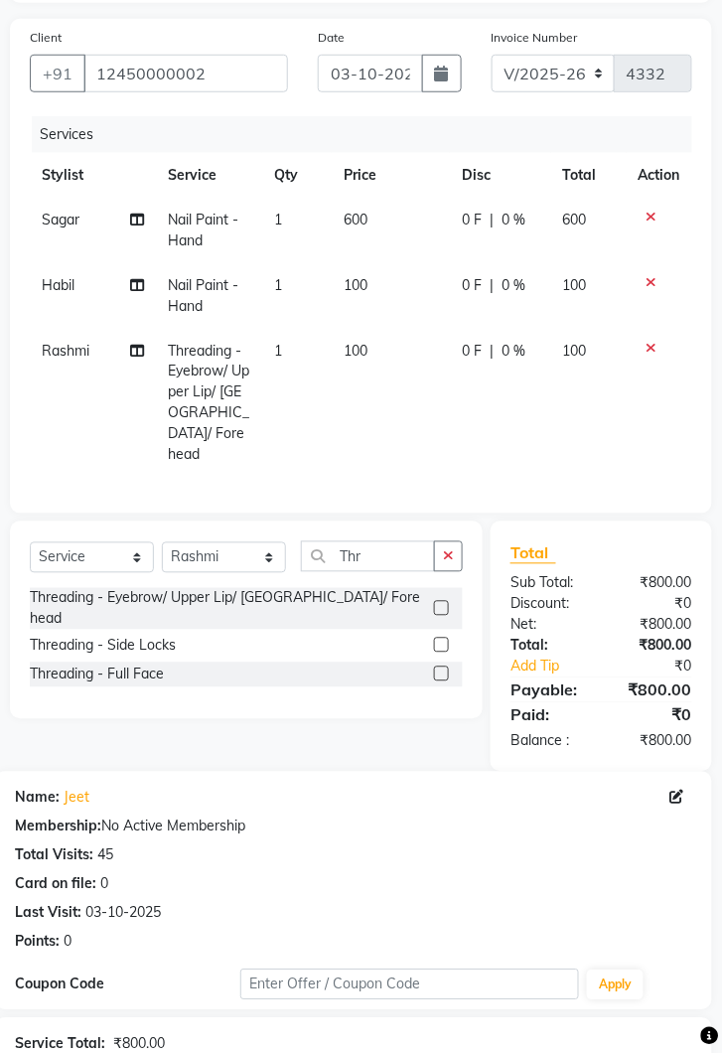
scroll to position [329, 0]
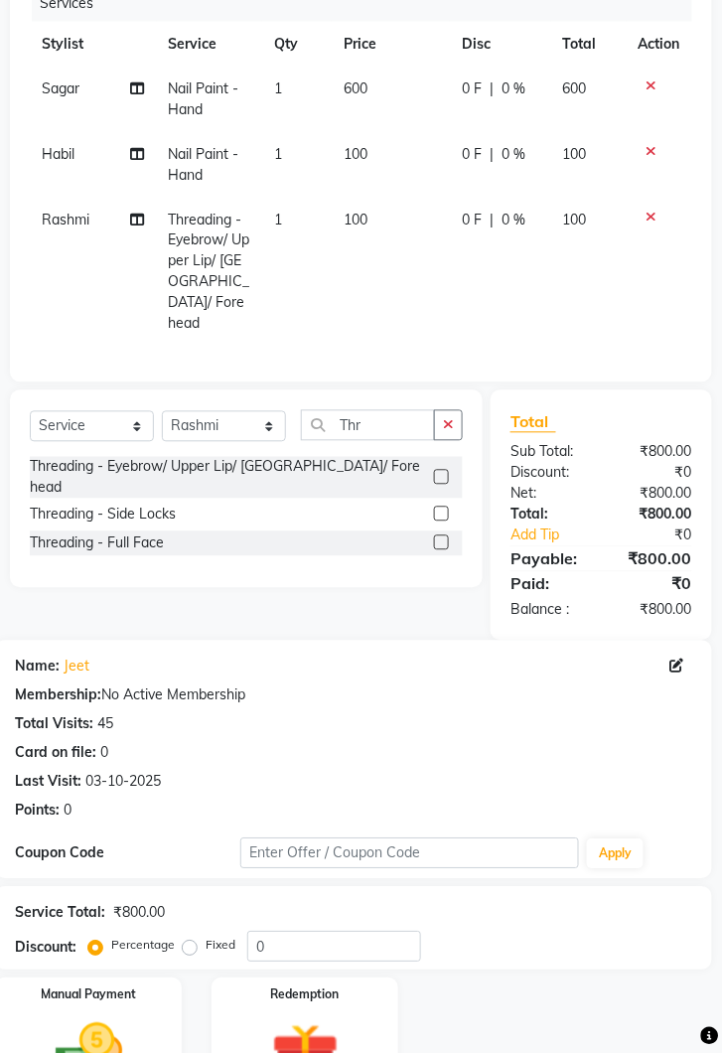
click at [112, 1016] on img at bounding box center [89, 1055] width 110 height 78
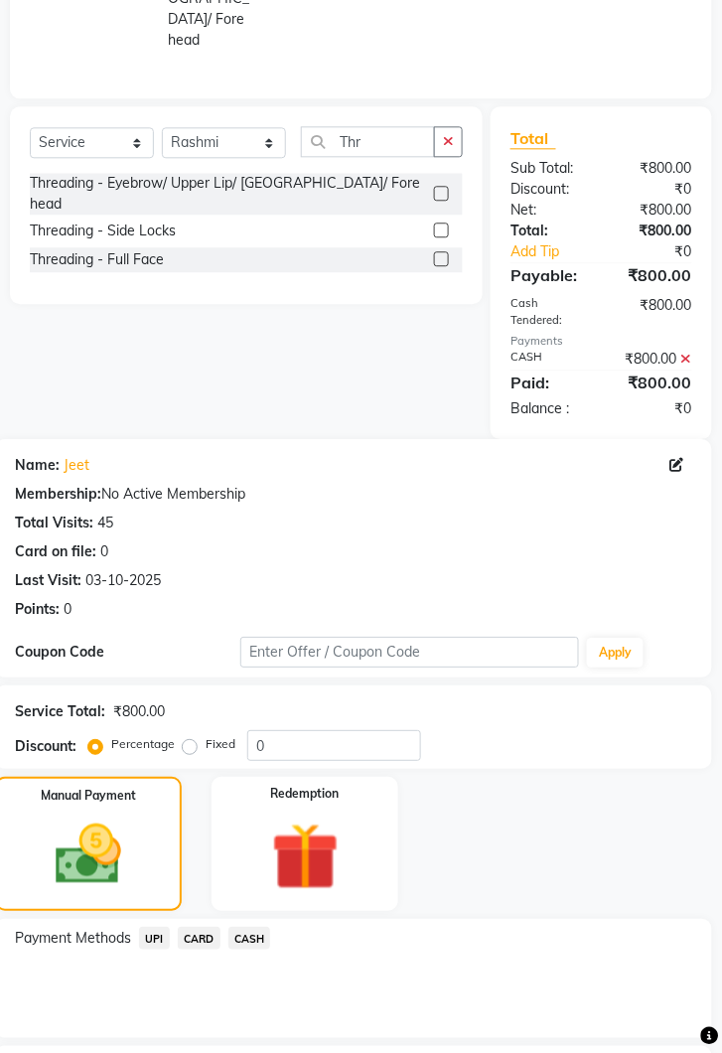
scroll to position [650, 0]
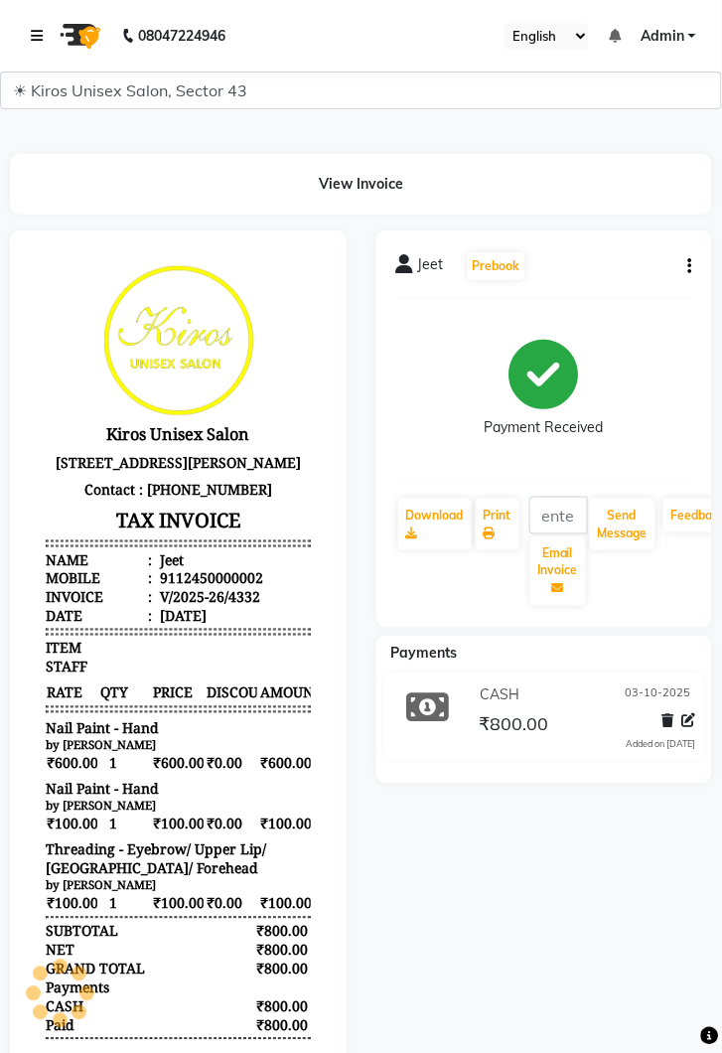
click at [38, 14] on link at bounding box center [41, 36] width 20 height 56
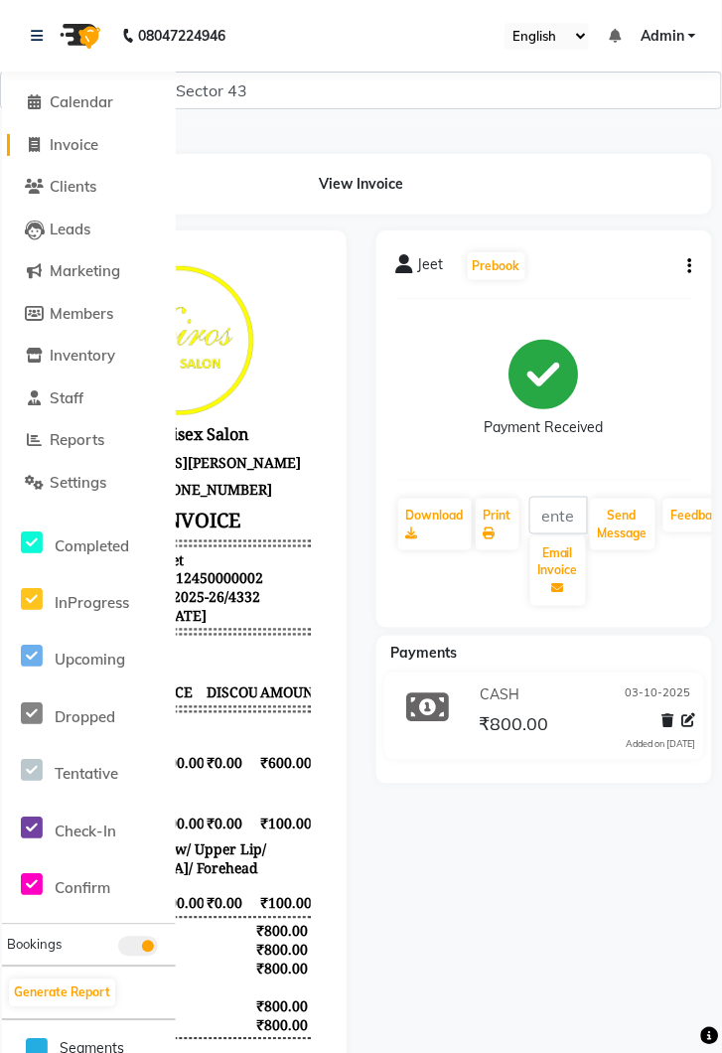
click at [80, 140] on span "Invoice" at bounding box center [74, 144] width 49 height 19
select select "service"
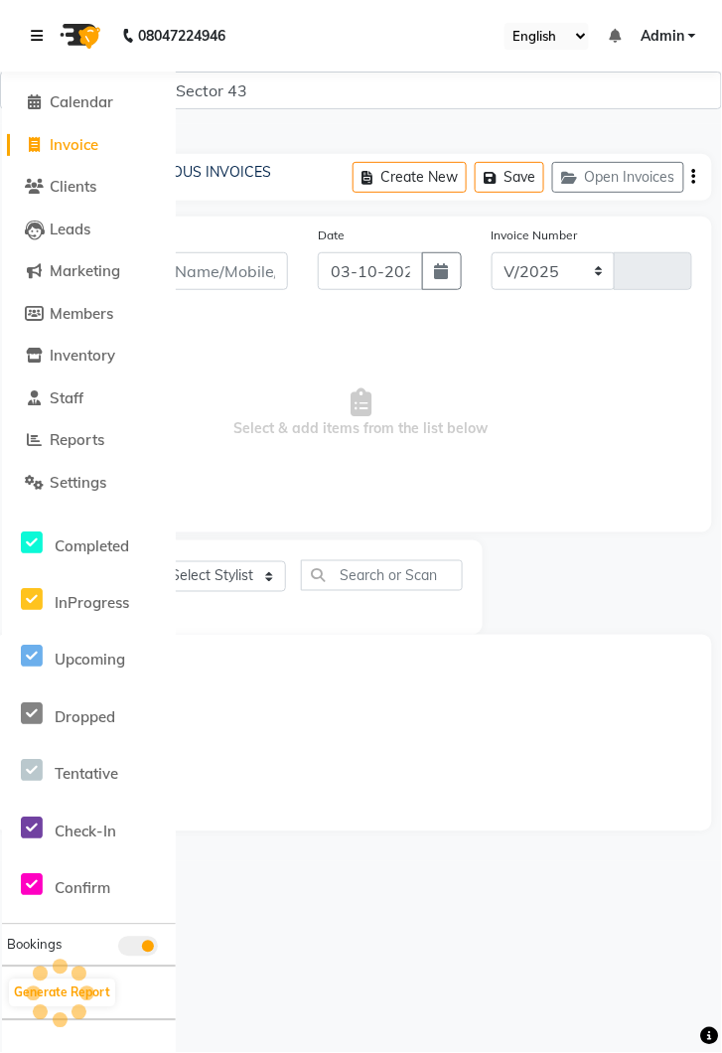
click at [40, 38] on icon at bounding box center [37, 36] width 12 height 14
select select "5694"
type input "4333"
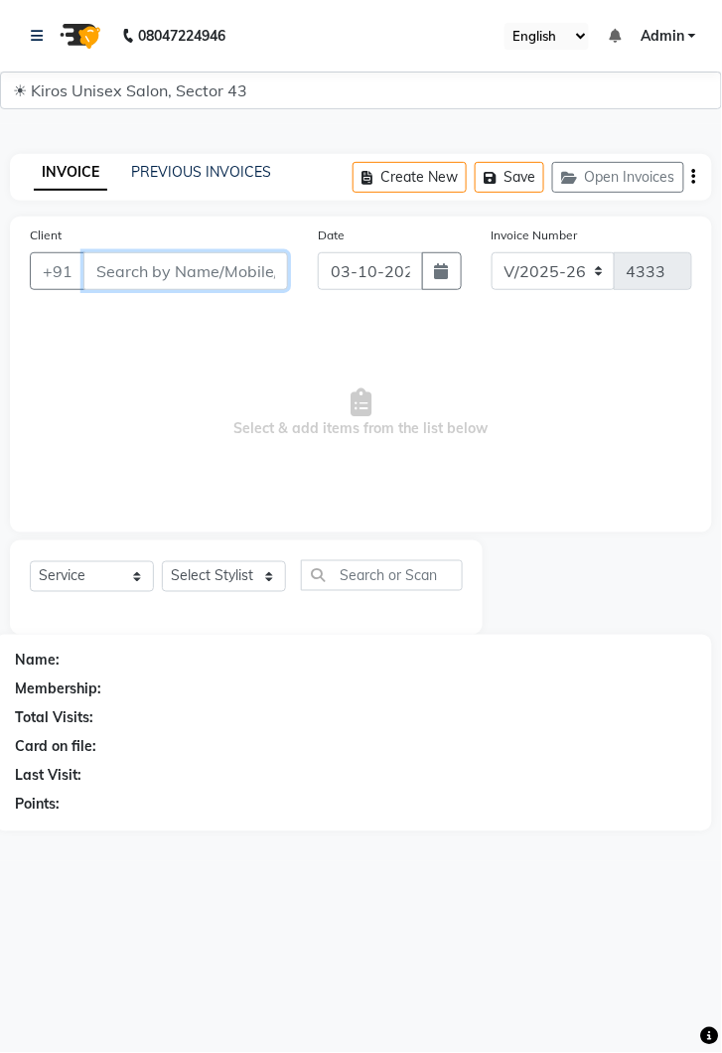
click at [226, 275] on input "Client" at bounding box center [185, 271] width 205 height 38
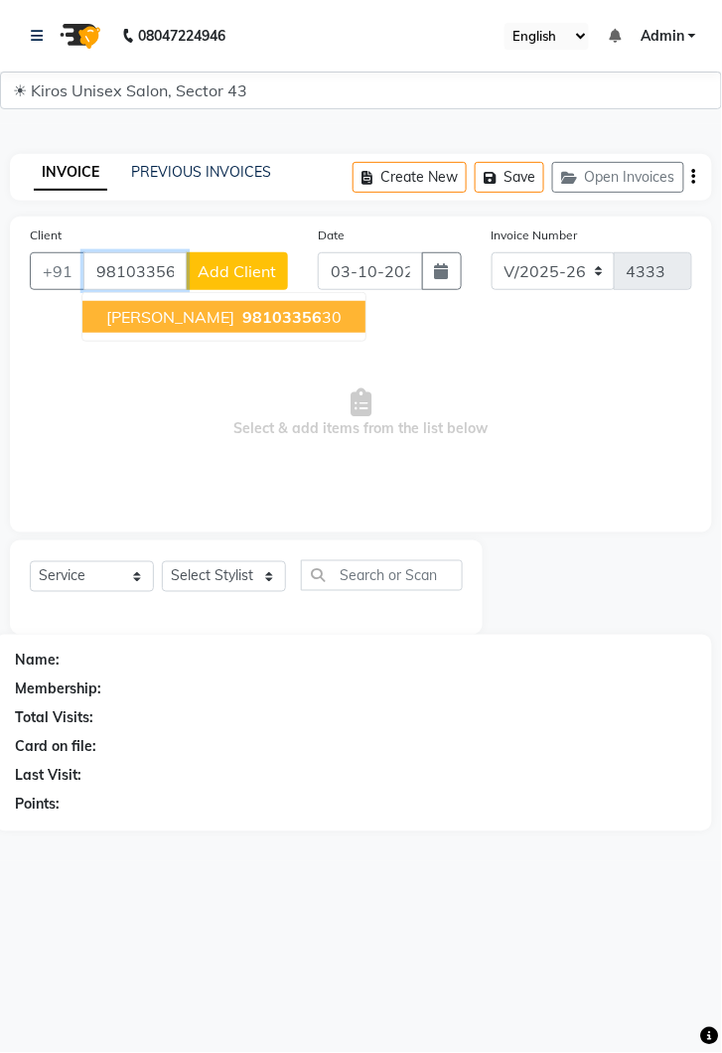
click at [242, 318] on span "98103356" at bounding box center [281, 317] width 79 height 20
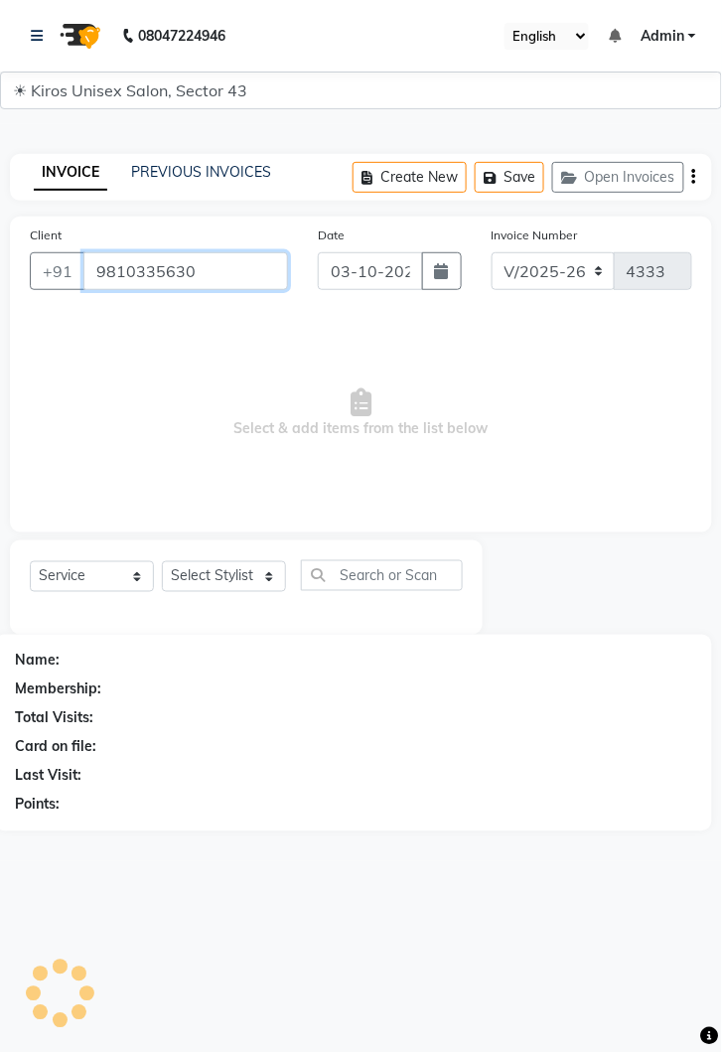
type input "9810335630"
click at [266, 576] on select "Select Stylist [PERSON_NAME] [PERSON_NAME] Jeet Lalit Lamu [PERSON_NAME] [PERSO…" at bounding box center [224, 576] width 124 height 31
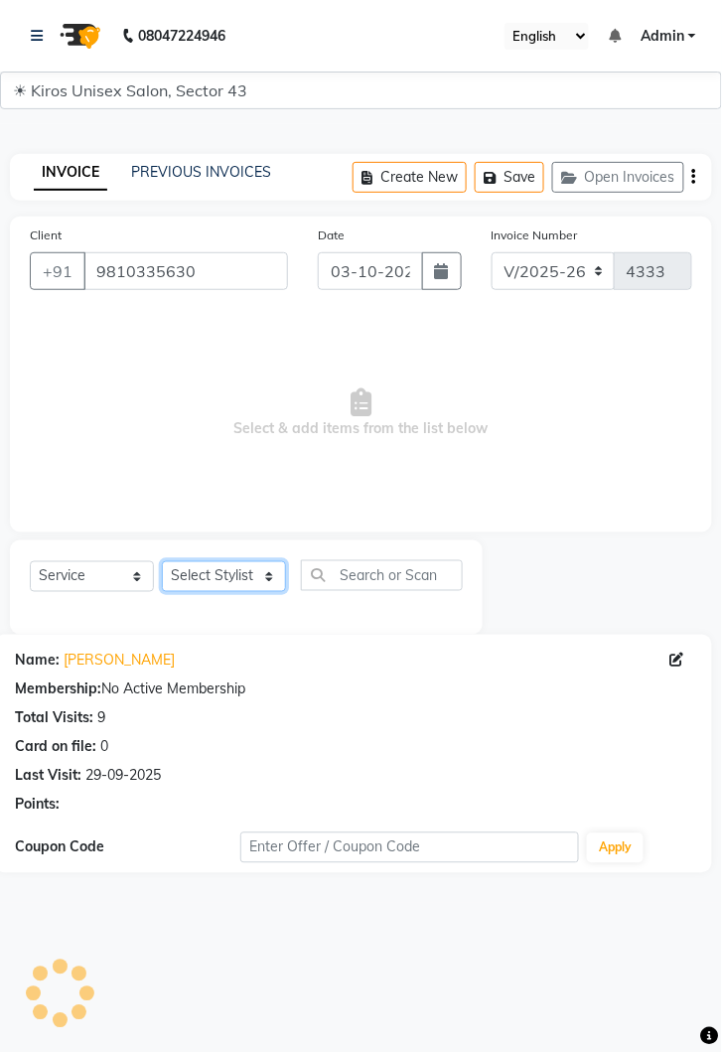
select select "90704"
click at [162, 561] on select "Select Stylist [PERSON_NAME] [PERSON_NAME] Jeet Lalit Lamu [PERSON_NAME] [PERSO…" at bounding box center [224, 576] width 124 height 31
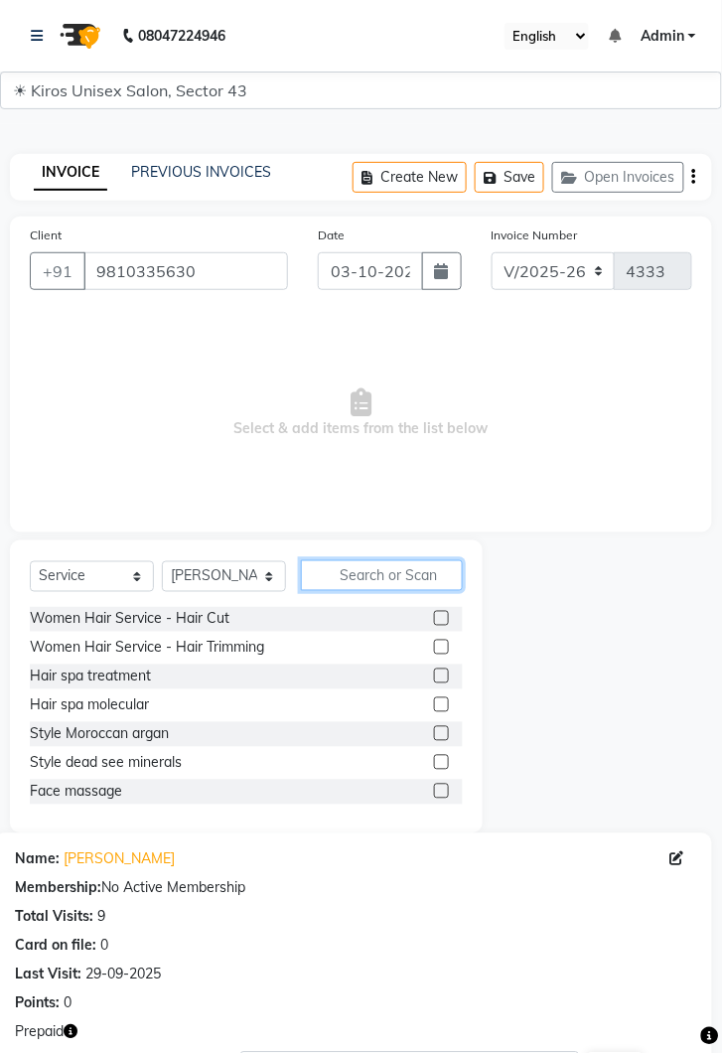
click at [364, 578] on input "text" at bounding box center [382, 575] width 162 height 31
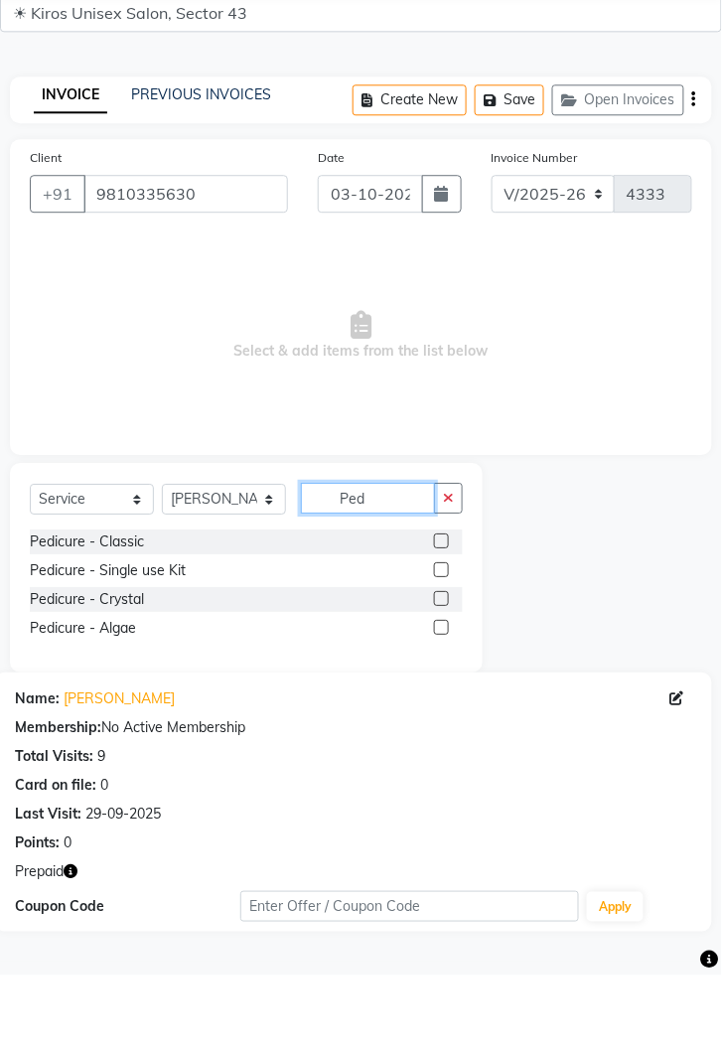
type input "Ped"
click at [434, 676] on label at bounding box center [441, 676] width 15 height 15
click at [434, 676] on input "checkbox" at bounding box center [440, 677] width 13 height 13
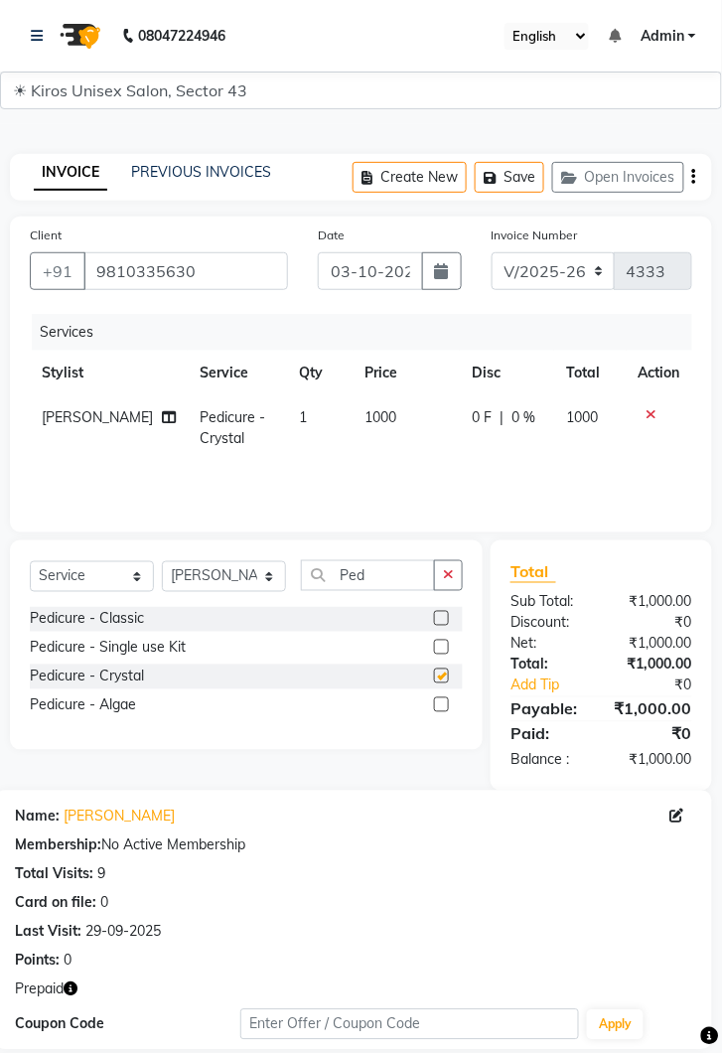
checkbox input "false"
click at [282, 580] on select "Select Stylist [PERSON_NAME] [PERSON_NAME] Jeet Lalit Lamu [PERSON_NAME] [PERSO…" at bounding box center [224, 576] width 124 height 31
click at [162, 561] on select "Select Stylist [PERSON_NAME] [PERSON_NAME] Jeet Lalit Lamu [PERSON_NAME] [PERSO…" at bounding box center [224, 576] width 124 height 31
click at [388, 570] on input "Ped" at bounding box center [368, 575] width 134 height 31
type input "P"
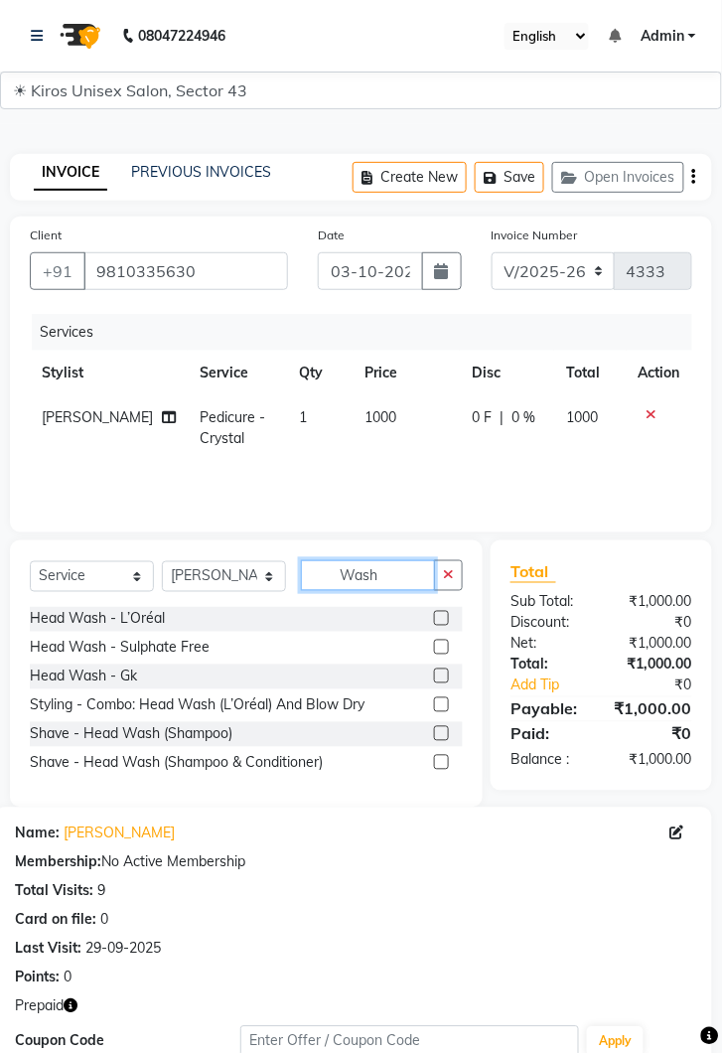
type input "Wash"
click at [434, 619] on label at bounding box center [441, 618] width 15 height 15
click at [434, 619] on input "checkbox" at bounding box center [440, 619] width 13 height 13
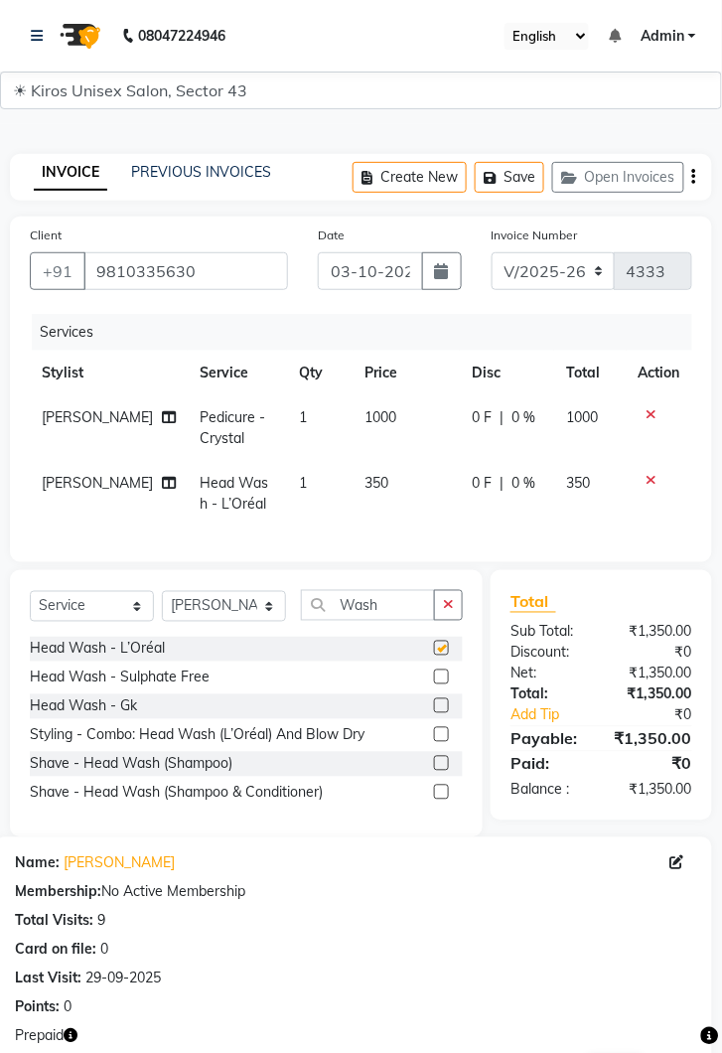
checkbox input "false"
click at [273, 598] on select "Select Stylist [PERSON_NAME] [PERSON_NAME] Jeet Lalit Lamu [PERSON_NAME] [PERSO…" at bounding box center [224, 606] width 124 height 31
select select "39647"
click at [162, 591] on select "Select Stylist [PERSON_NAME] [PERSON_NAME] Jeet Lalit Lamu [PERSON_NAME] [PERSO…" at bounding box center [224, 606] width 124 height 31
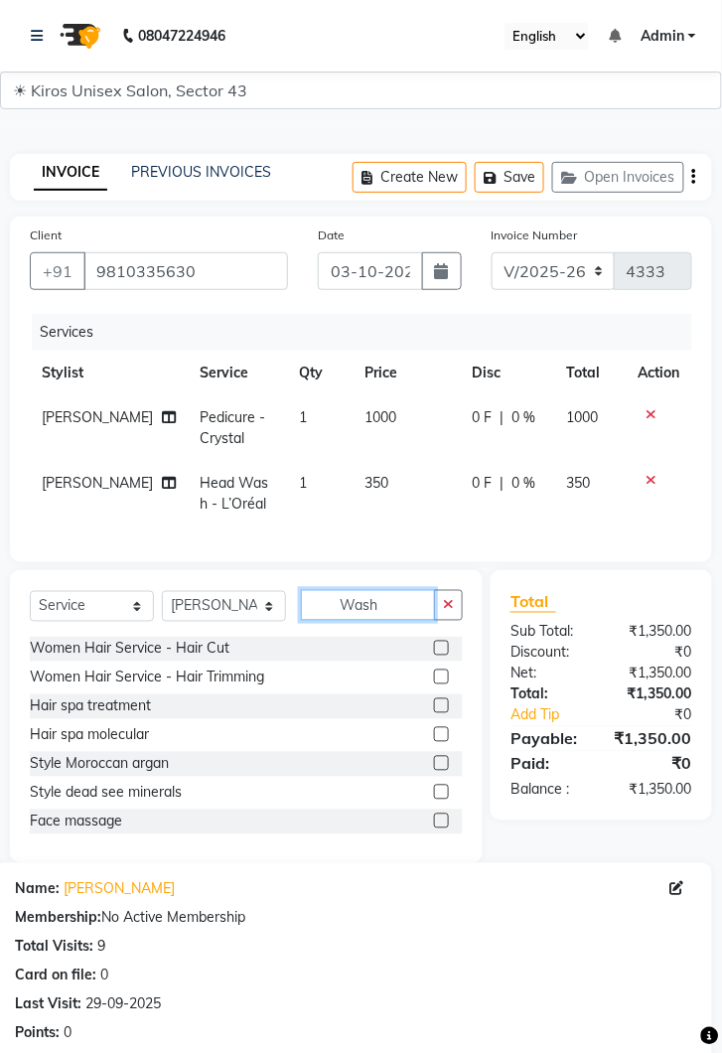
click at [392, 600] on input "Wash" at bounding box center [368, 605] width 134 height 31
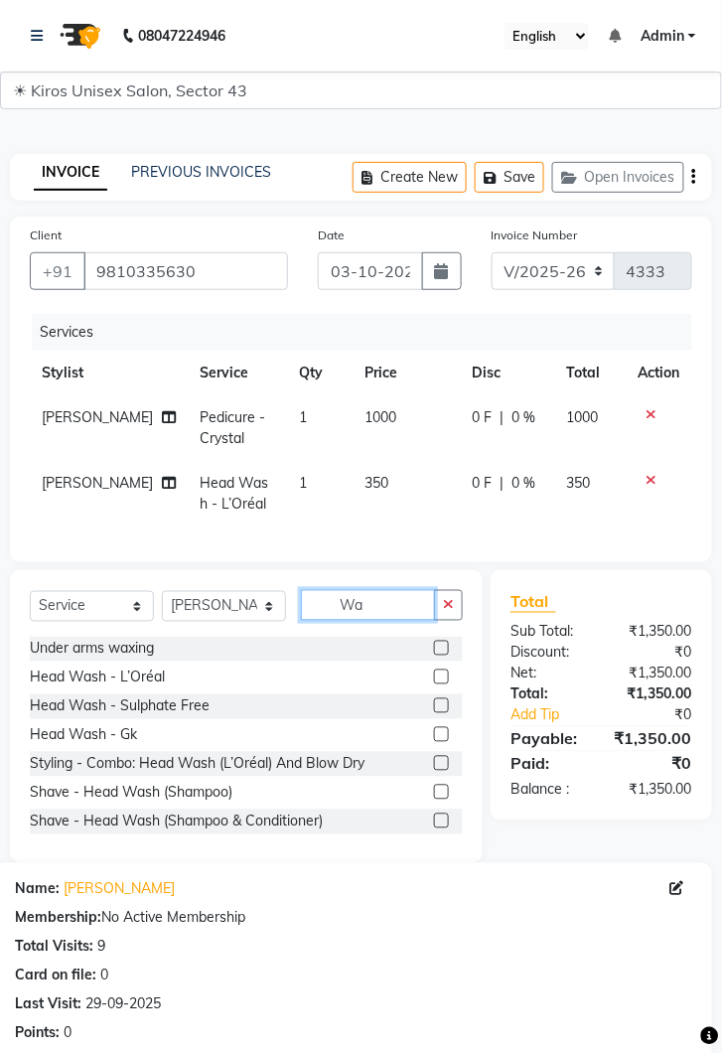
type input "W"
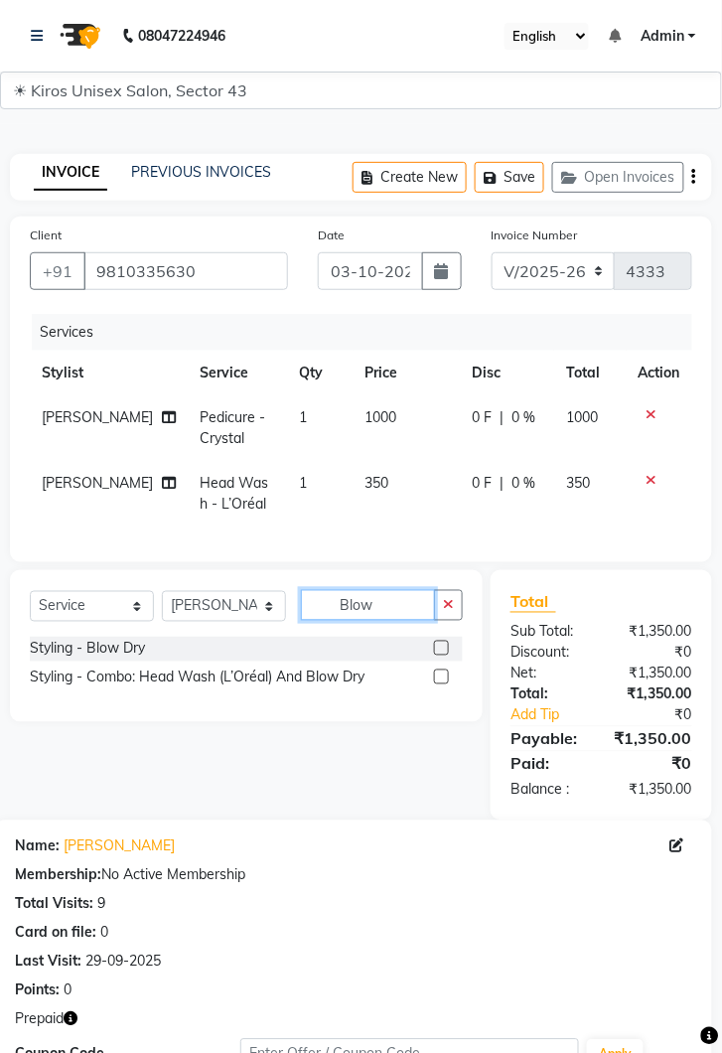
type input "Blow"
click at [442, 644] on label at bounding box center [441, 648] width 15 height 15
click at [442, 644] on input "checkbox" at bounding box center [440, 649] width 13 height 13
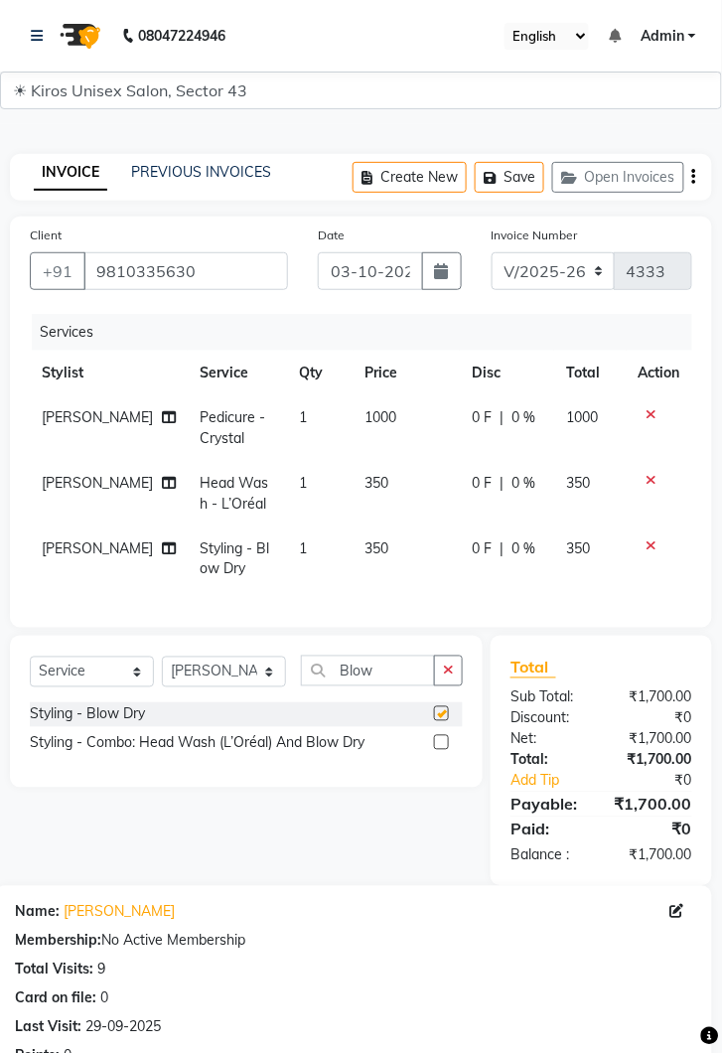
checkbox input "false"
click at [385, 547] on td "350" at bounding box center [407, 560] width 107 height 66
select select "39647"
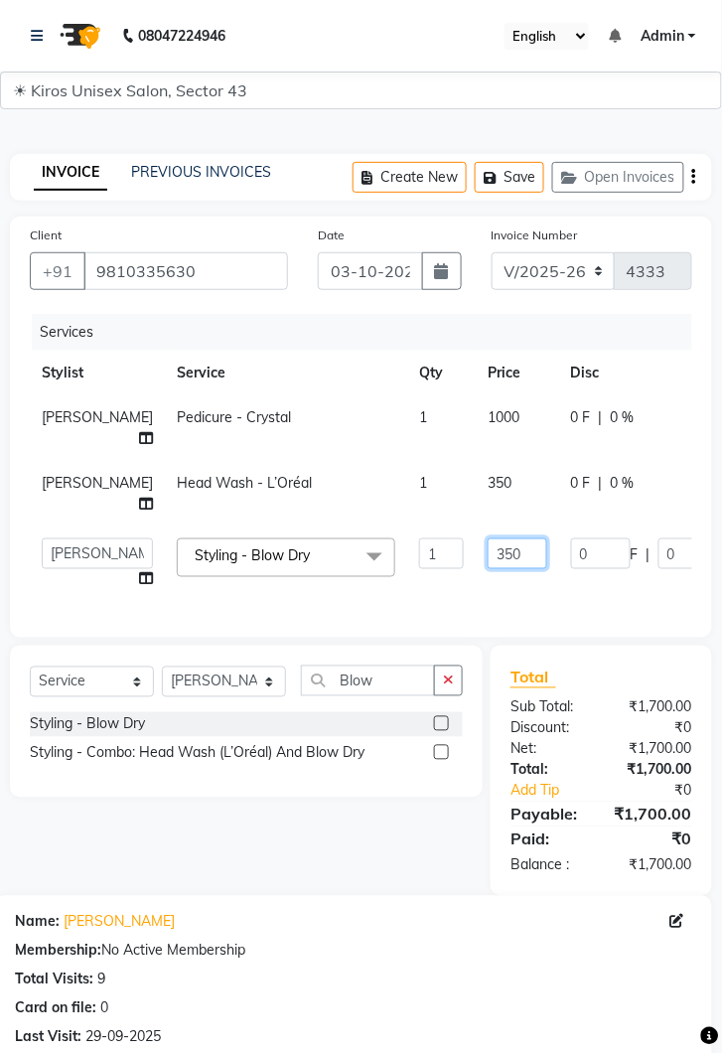
click at [488, 544] on input "350" at bounding box center [518, 554] width 60 height 31
type input "3"
type input "450"
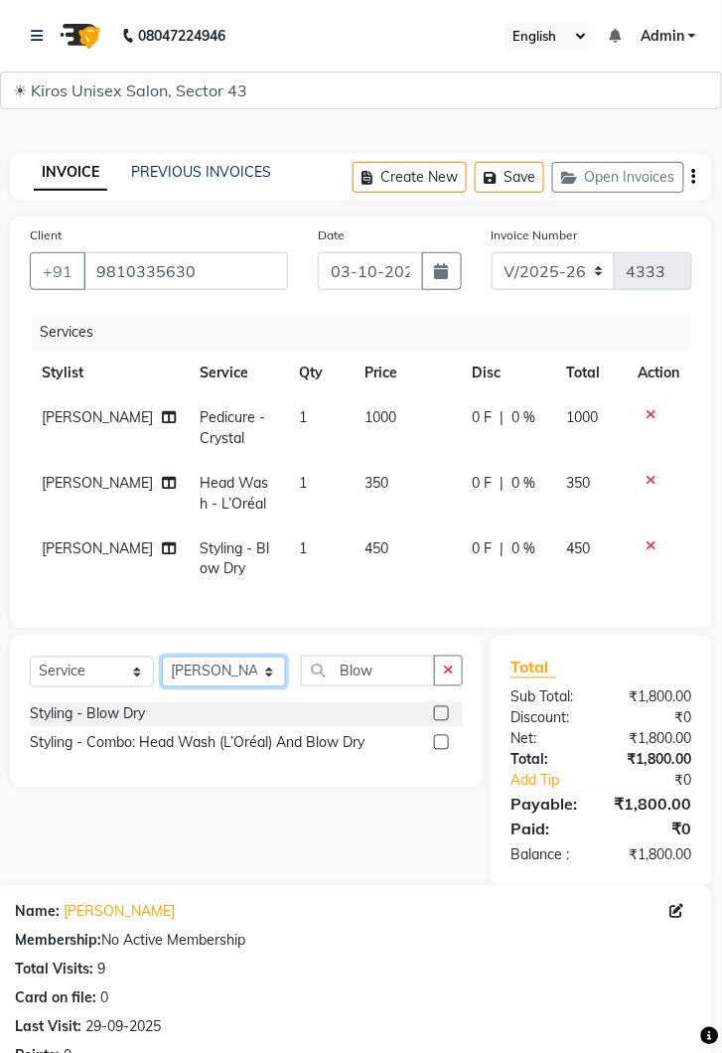
click at [279, 672] on select "Select Stylist [PERSON_NAME] [PERSON_NAME] Jeet Lalit Lamu [PERSON_NAME] [PERSO…" at bounding box center [224, 672] width 124 height 31
select select "67564"
click at [162, 657] on select "Select Stylist [PERSON_NAME] [PERSON_NAME] Jeet Lalit Lamu [PERSON_NAME] [PERSO…" at bounding box center [224, 672] width 124 height 31
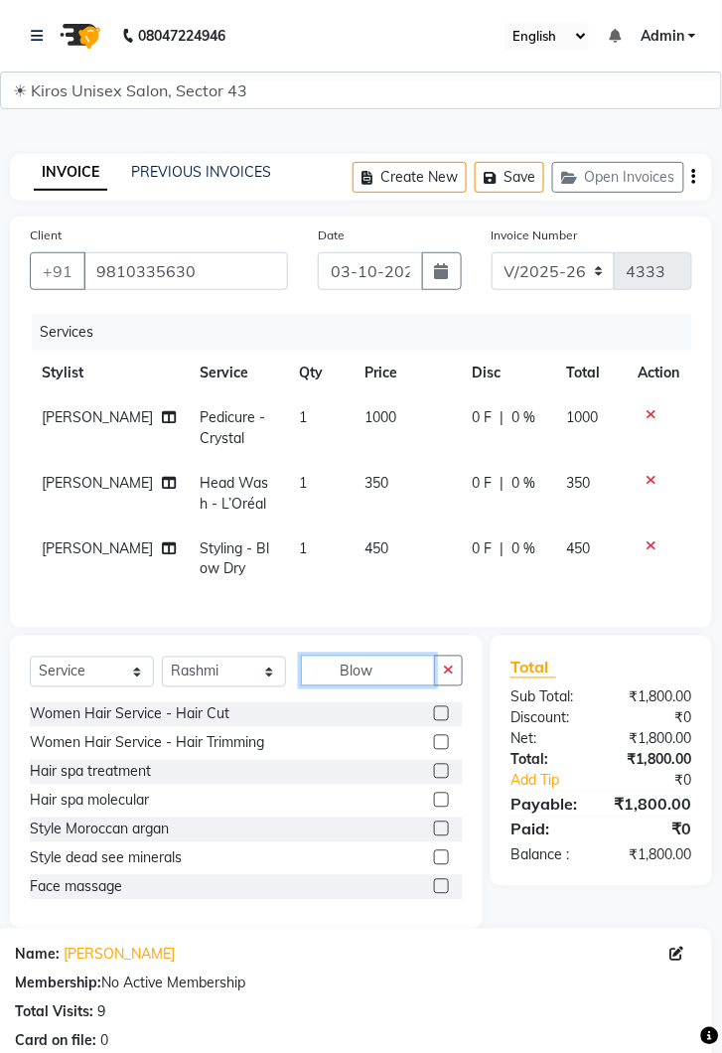
click at [398, 670] on input "Blow" at bounding box center [368, 671] width 134 height 31
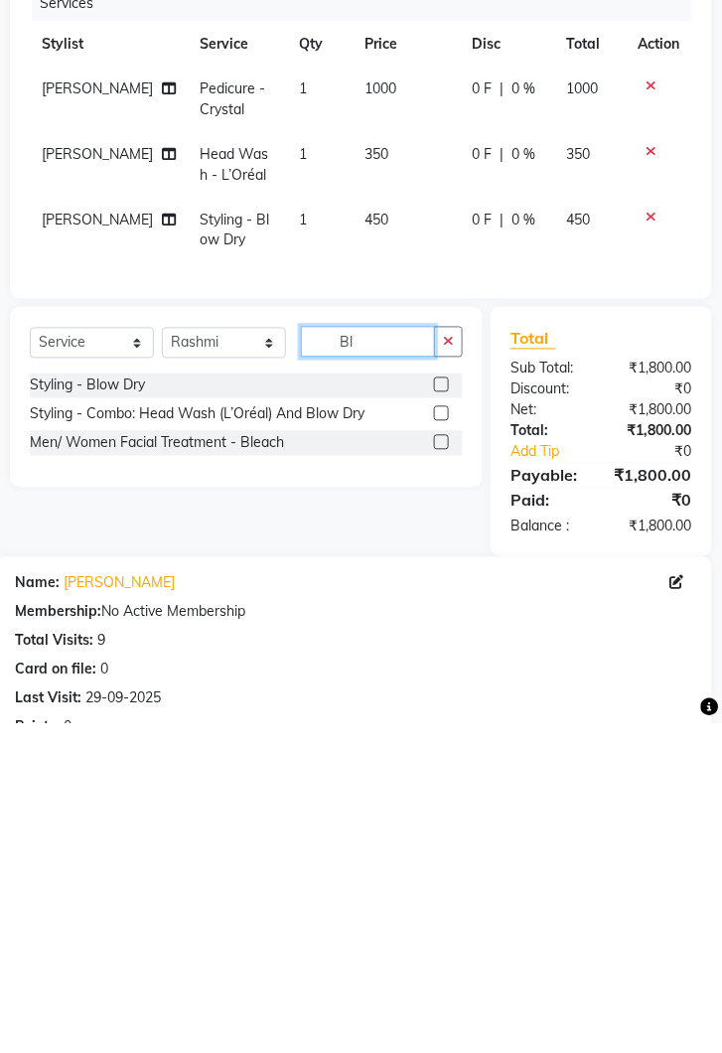
type input "B"
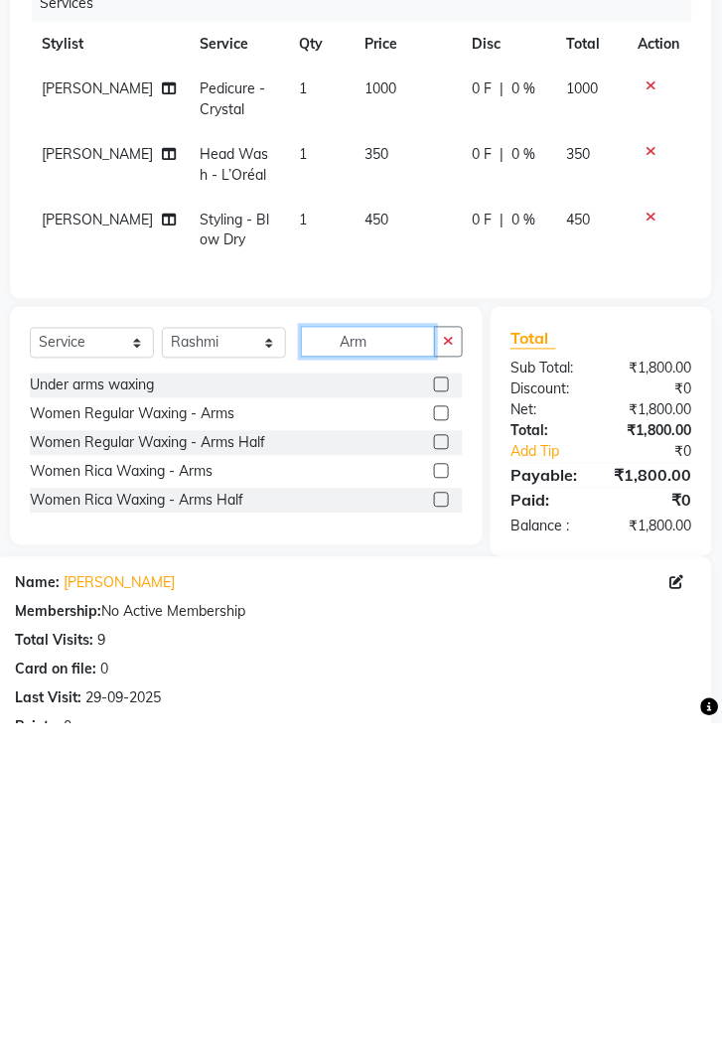
type input "Arm"
click at [440, 742] on label at bounding box center [441, 742] width 15 height 15
click at [440, 742] on input "checkbox" at bounding box center [440, 743] width 13 height 13
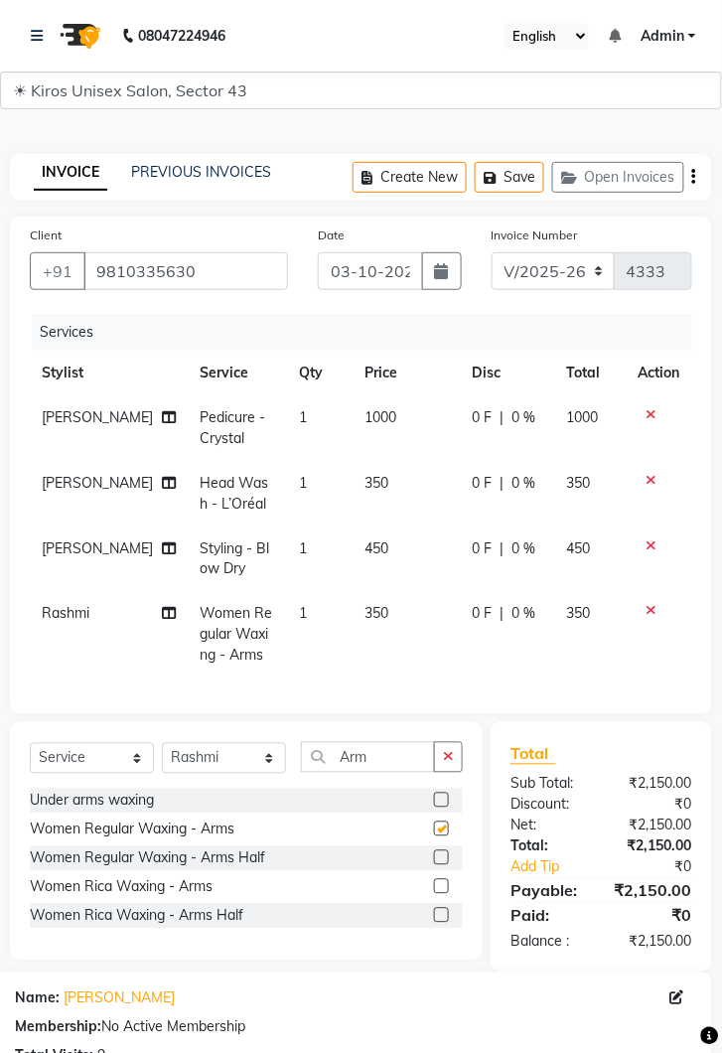
checkbox input "false"
click at [400, 612] on td "350" at bounding box center [407, 635] width 107 height 86
select select "67564"
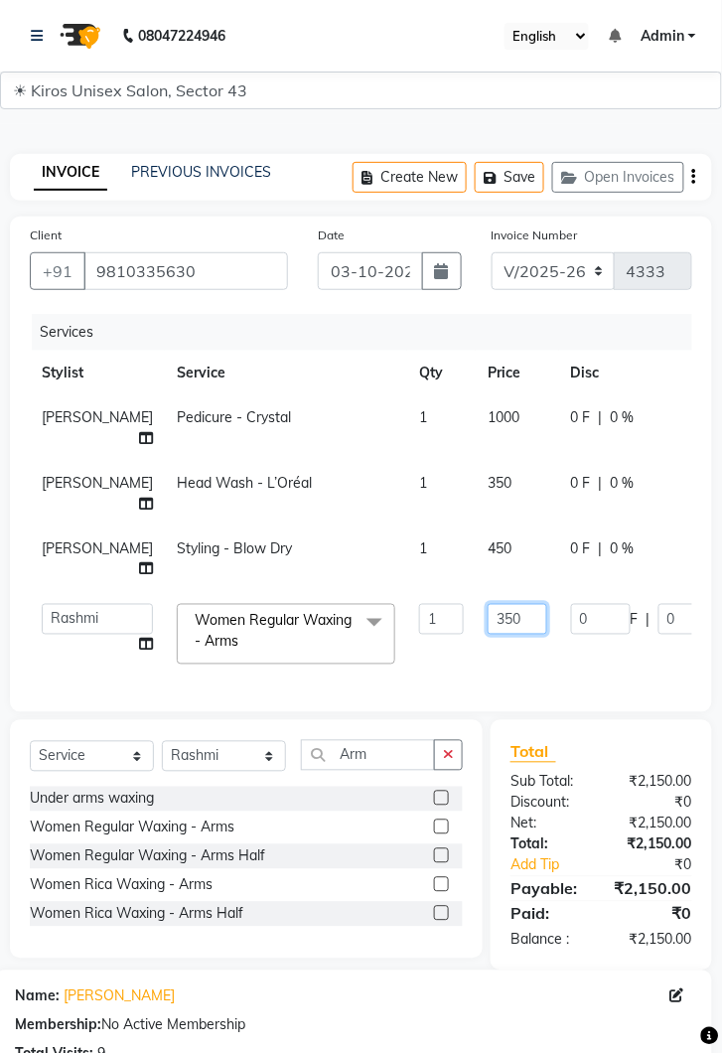
click at [488, 604] on input "350" at bounding box center [518, 619] width 60 height 31
type input "3"
type input "600"
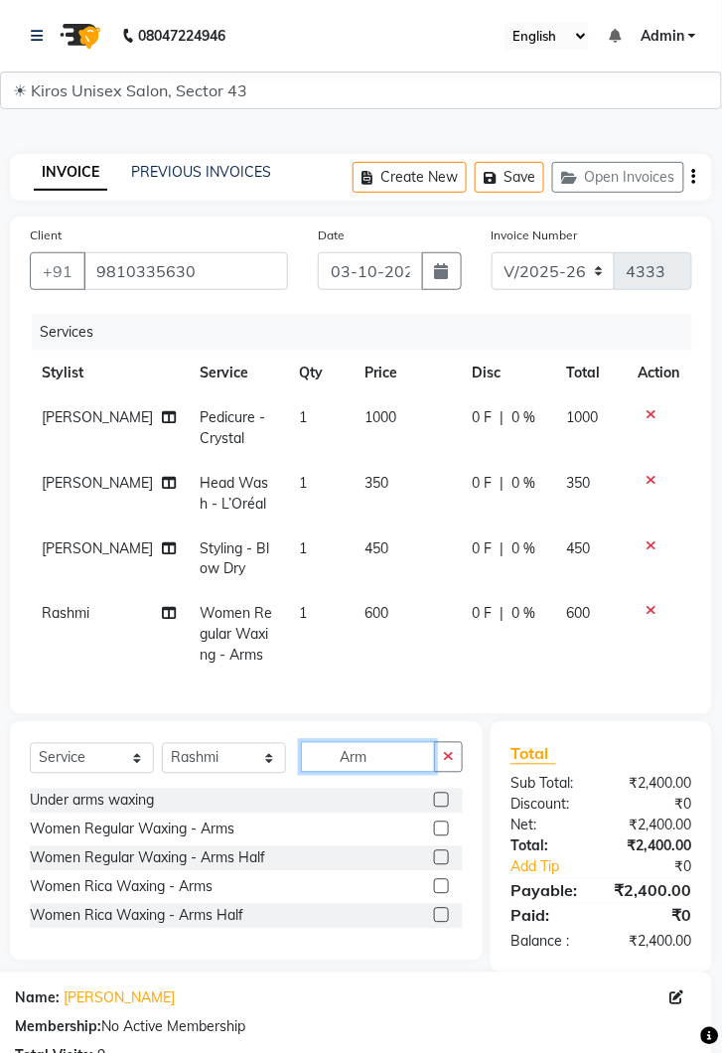
click at [405, 760] on input "Arm" at bounding box center [368, 757] width 134 height 31
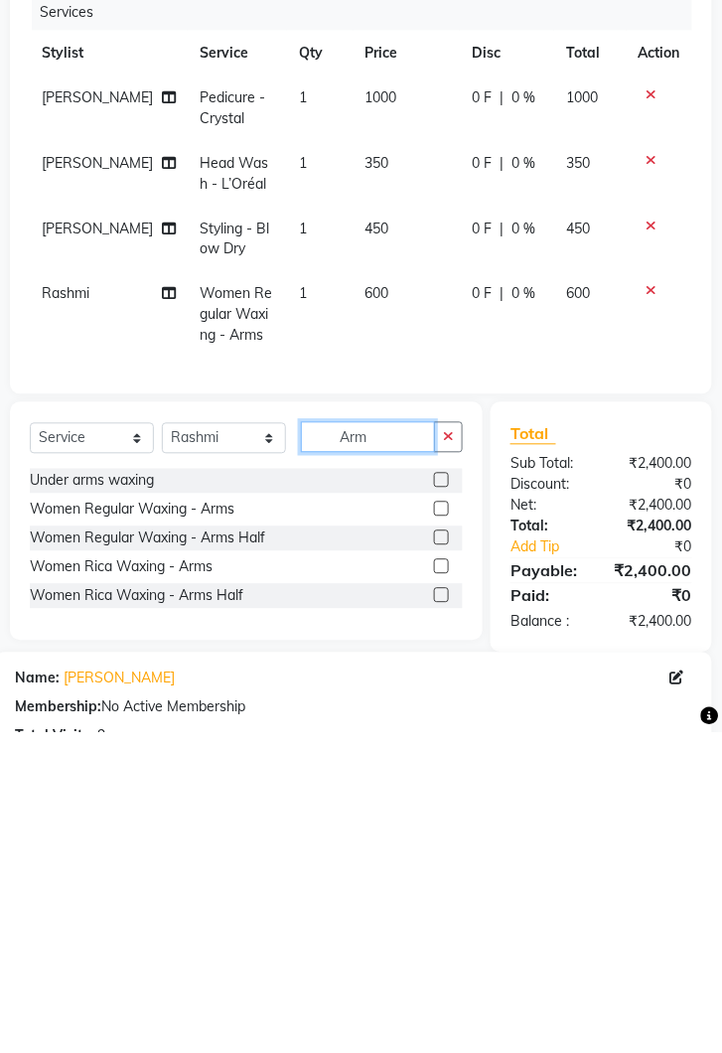
scroll to position [66, 0]
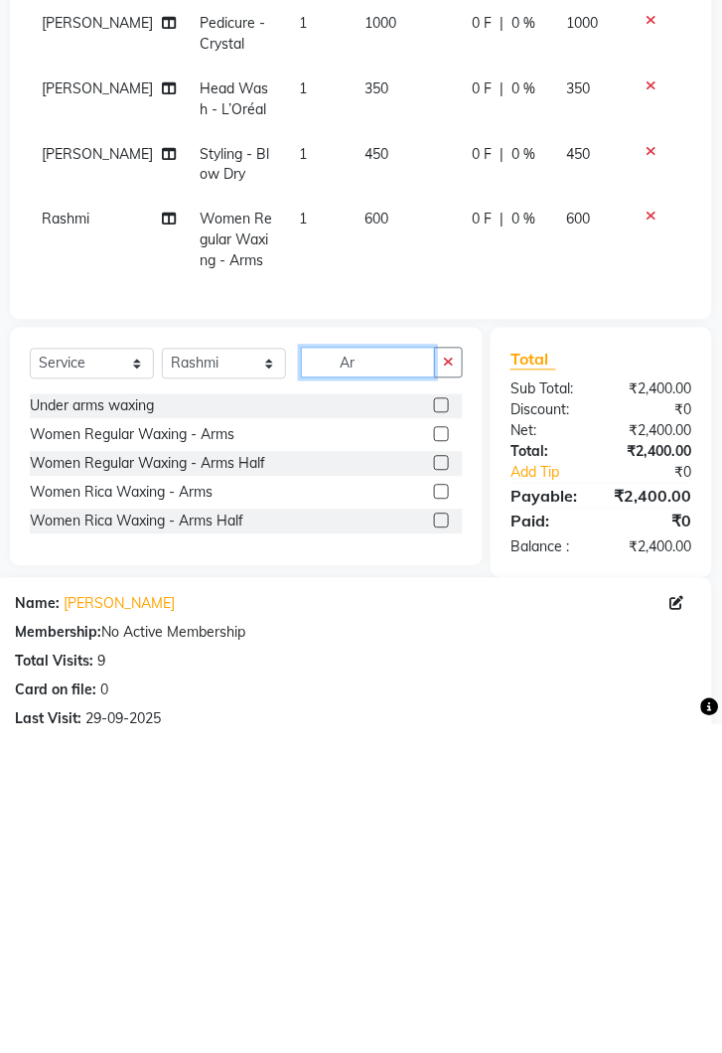
type input "A"
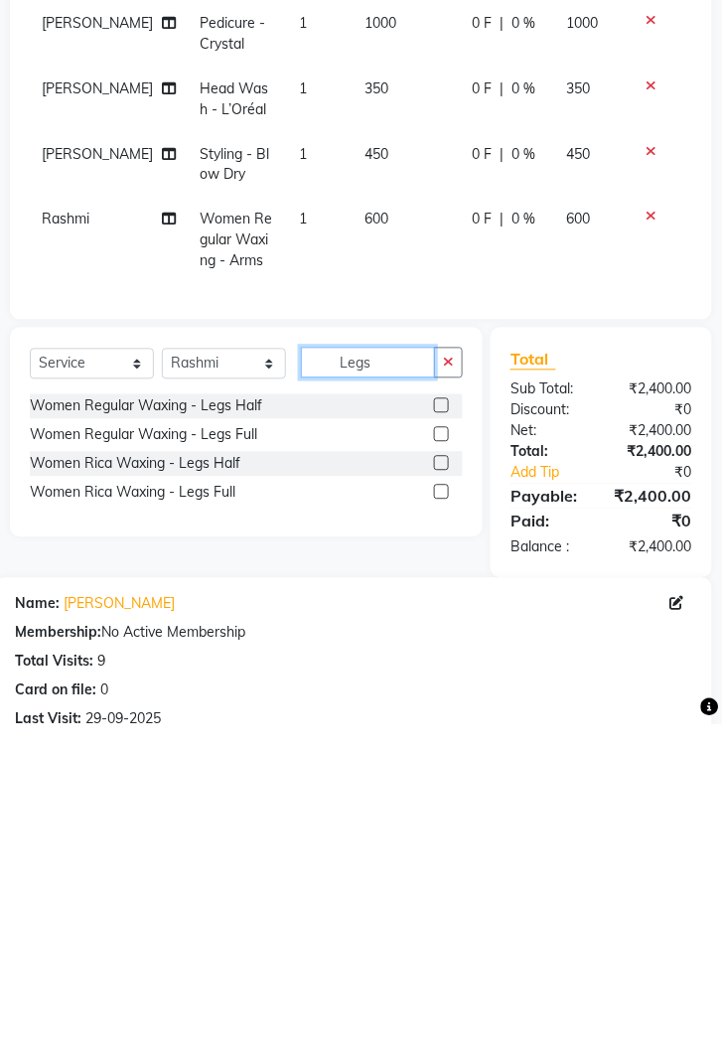
type input "Legs"
click at [440, 762] on label at bounding box center [441, 763] width 15 height 15
click at [440, 762] on input "checkbox" at bounding box center [440, 764] width 13 height 13
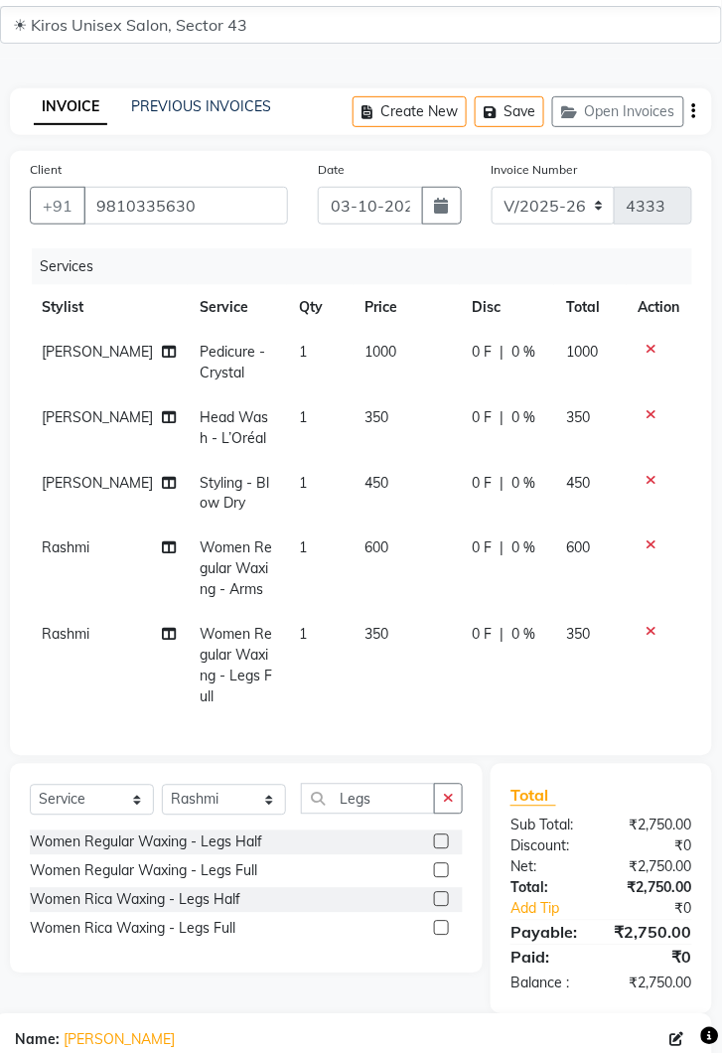
checkbox input "false"
click at [400, 632] on td "350" at bounding box center [407, 666] width 107 height 107
select select "67564"
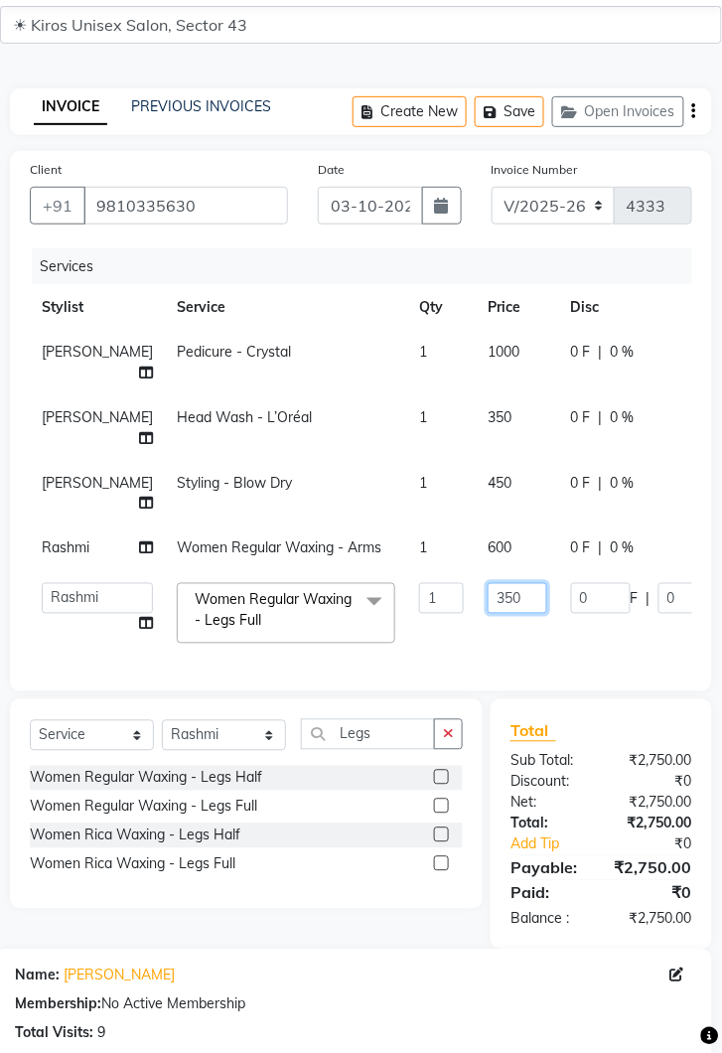
click at [488, 583] on input "350" at bounding box center [518, 598] width 60 height 31
type input "3"
type input "600"
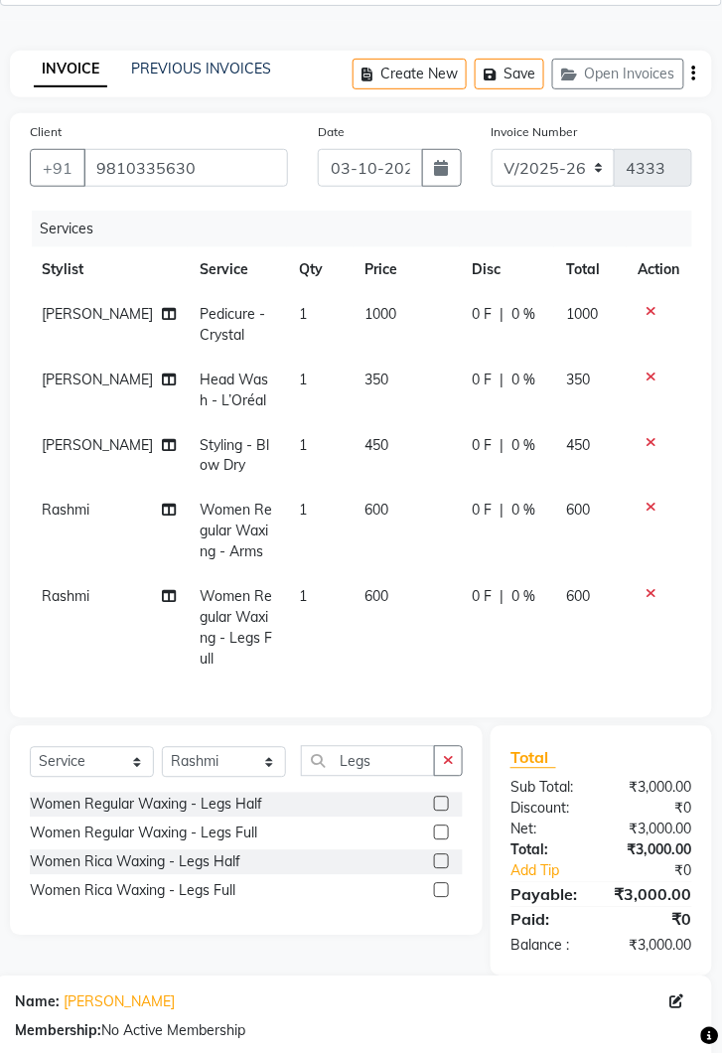
scroll to position [480, 0]
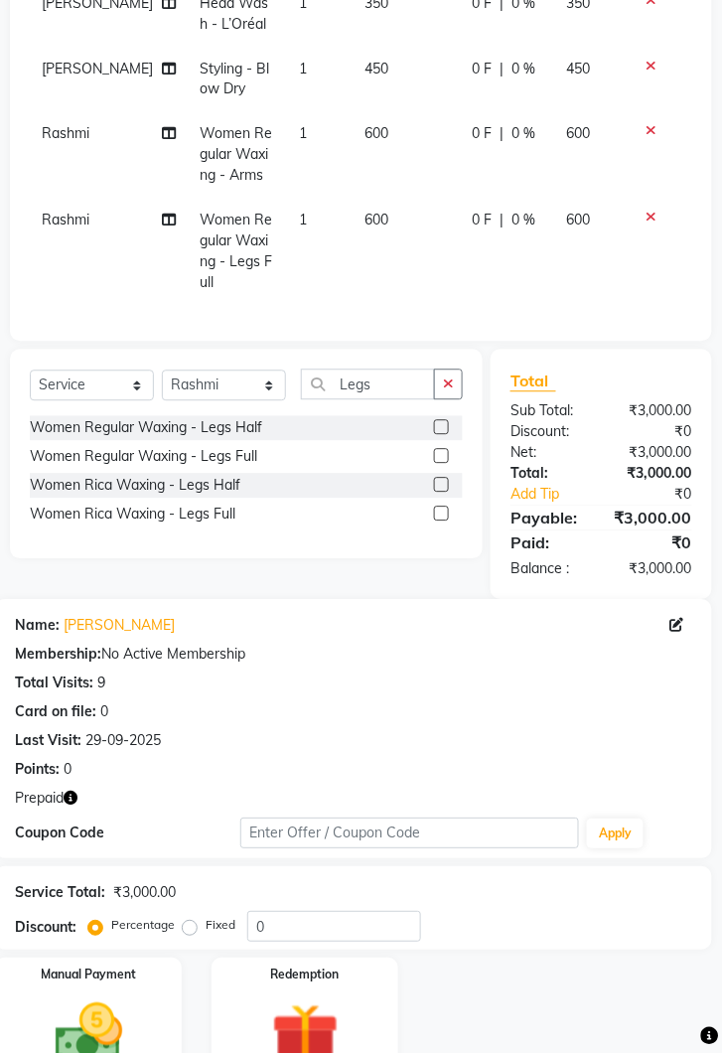
click at [296, 997] on img at bounding box center [305, 1039] width 110 height 84
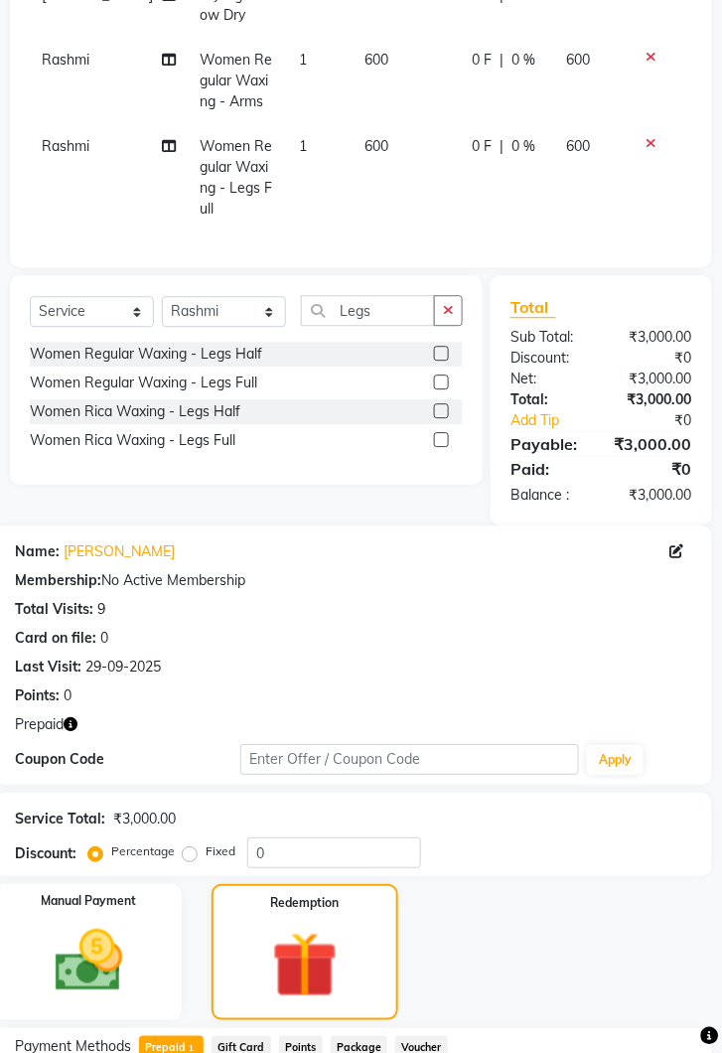
scroll to position [624, 0]
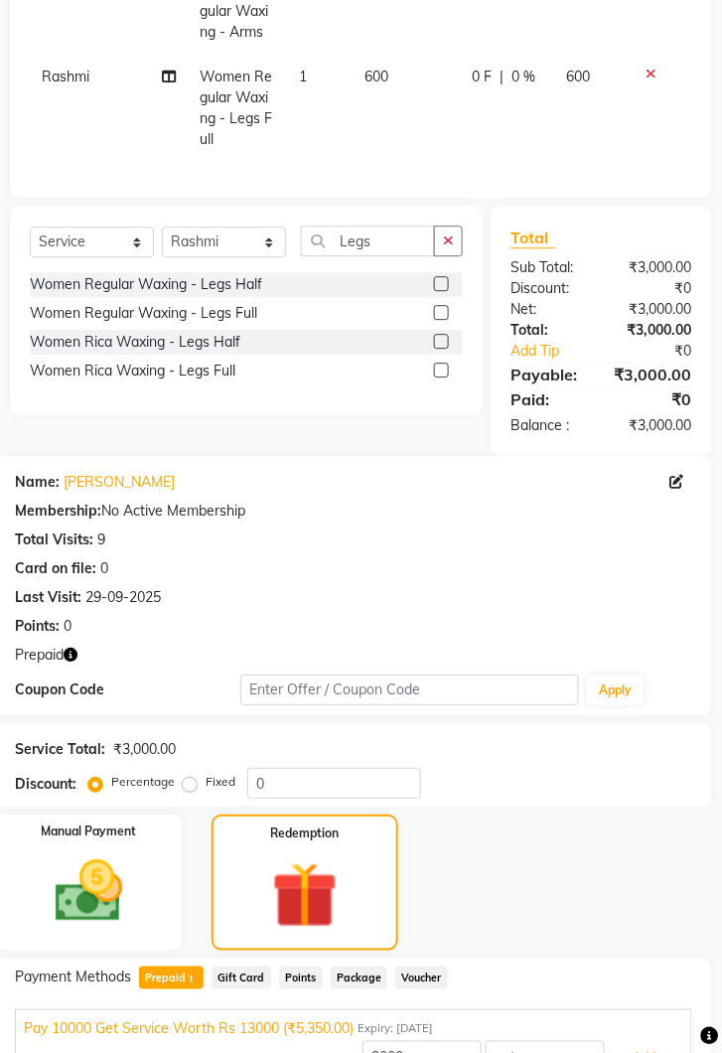
click at [661, 1041] on button "Add" at bounding box center [645, 1058] width 73 height 34
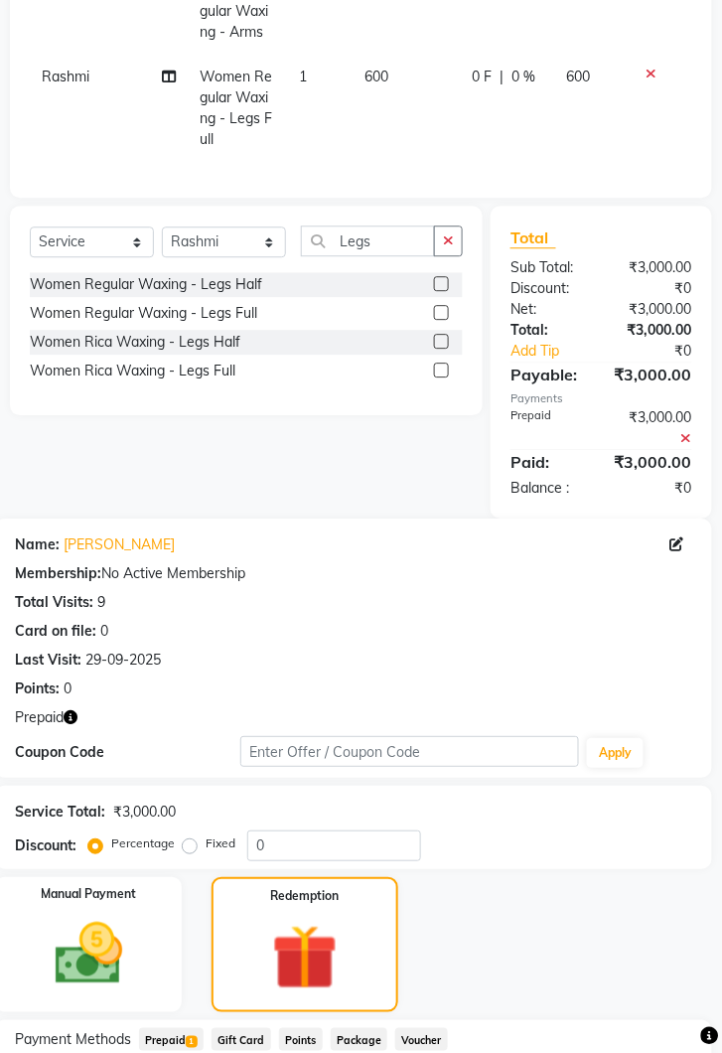
scroll to position [783, 0]
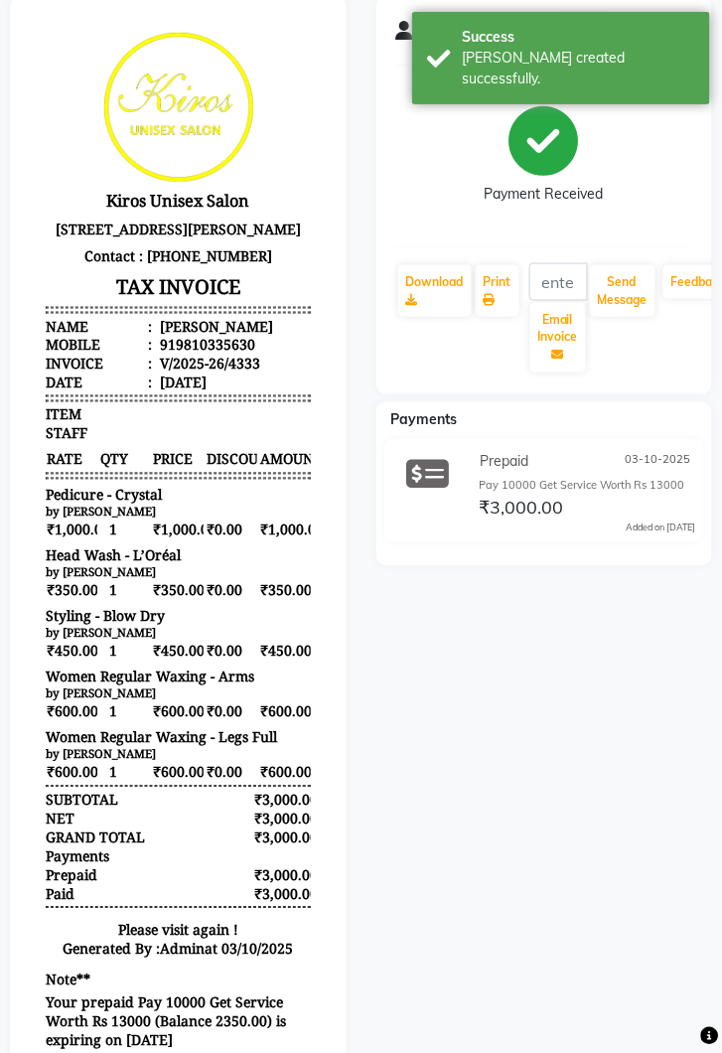
scroll to position [255, 0]
